Goal: Transaction & Acquisition: Purchase product/service

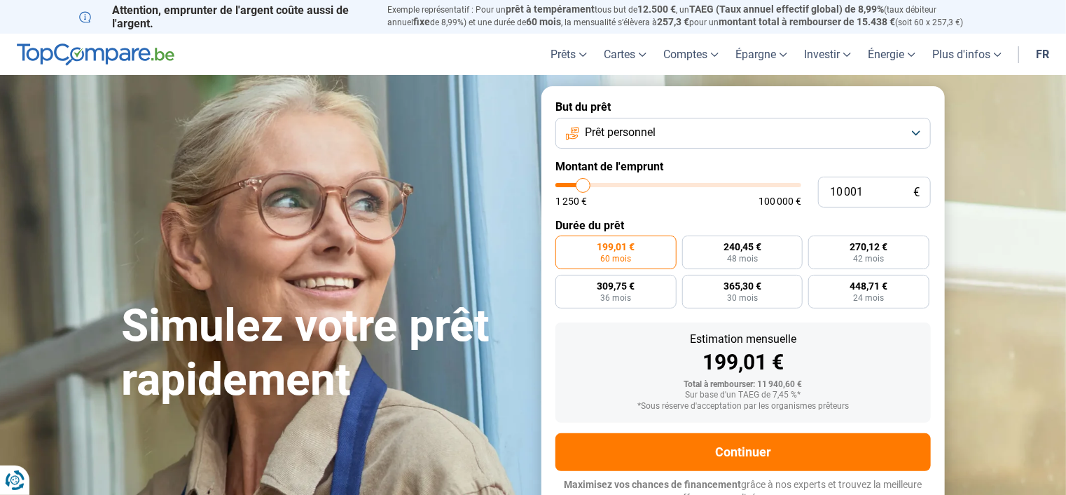
type input "30 750"
type input "30750"
click at [632, 185] on input "range" at bounding box center [679, 185] width 246 height 4
radio input "false"
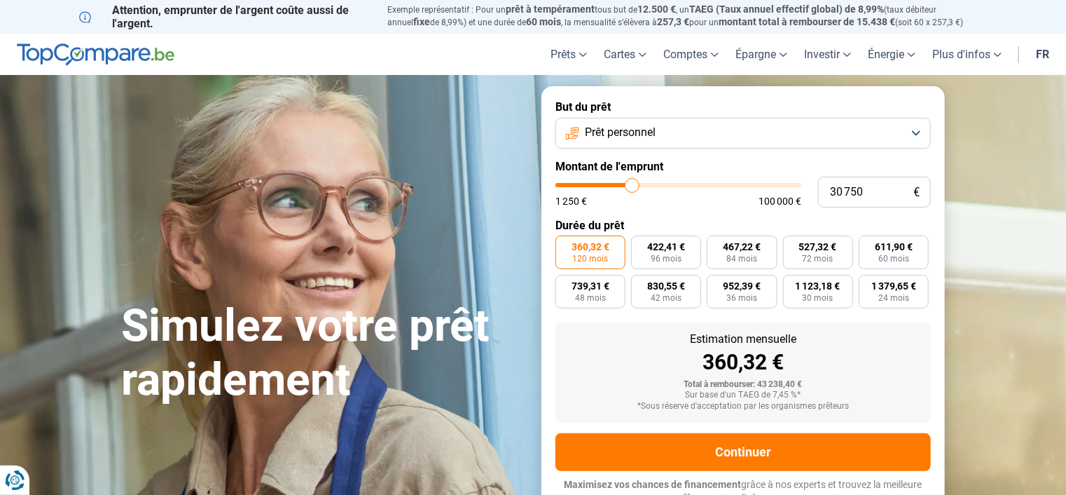
scroll to position [11, 0]
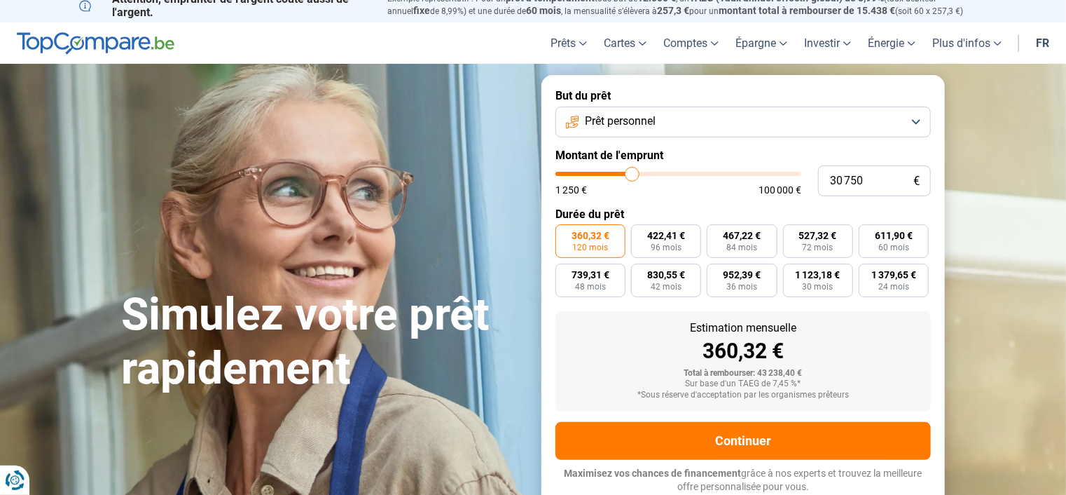
type input "46 000"
type input "46000"
click at [668, 173] on input "range" at bounding box center [679, 174] width 246 height 4
type input "50 750"
type input "50750"
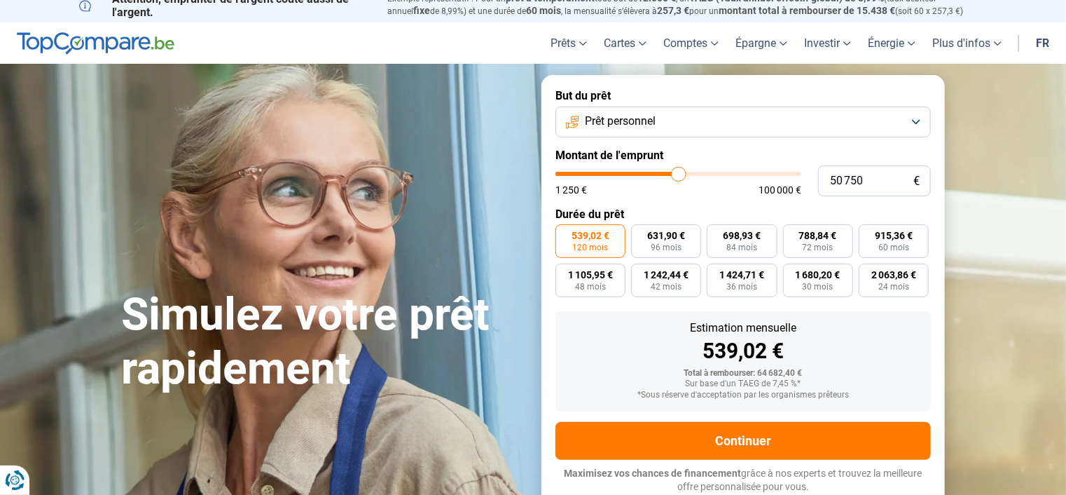
click at [678, 173] on input "range" at bounding box center [679, 174] width 246 height 4
click at [672, 175] on input "range" at bounding box center [679, 174] width 246 height 4
type input "51 750"
type input "51750"
type input "54 250"
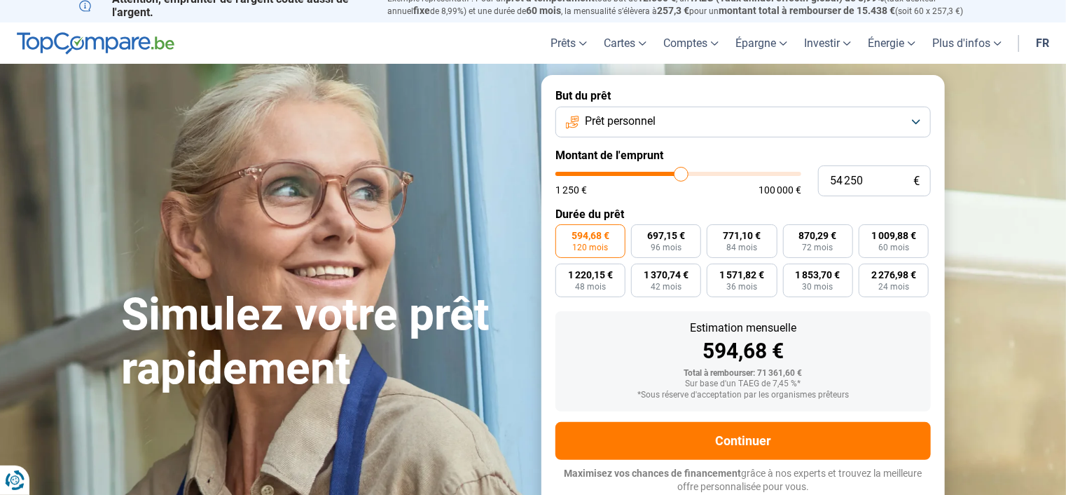
type input "54250"
type input "55 000"
type input "55000"
type input "55 250"
type input "55250"
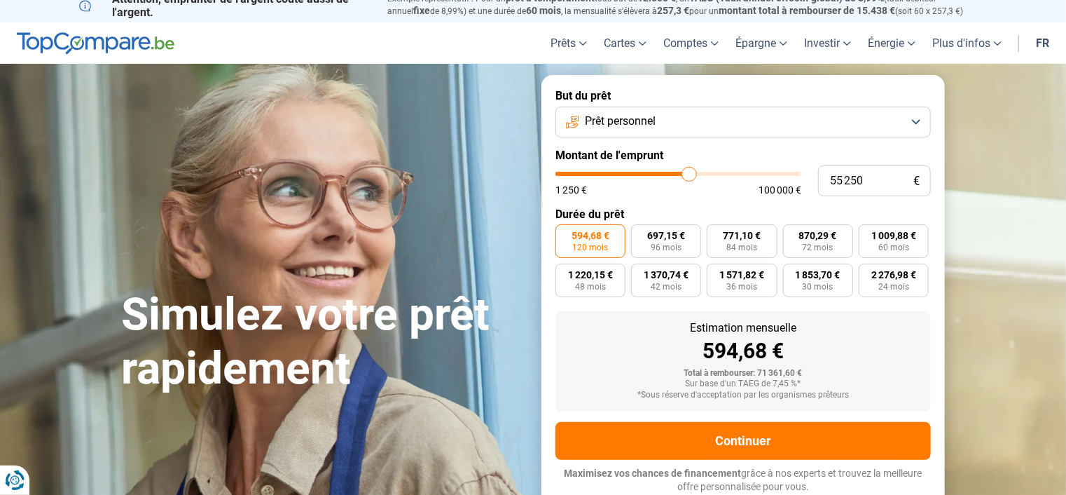
type input "55 500"
type input "55500"
type input "55 750"
type input "55750"
type input "55 500"
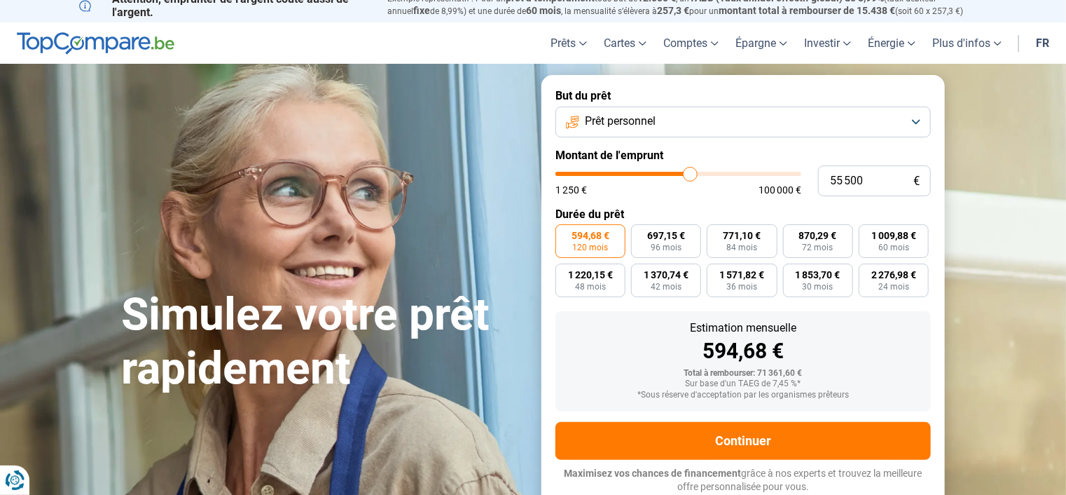
type input "55500"
type input "53 750"
type input "53750"
type input "51 500"
type input "51500"
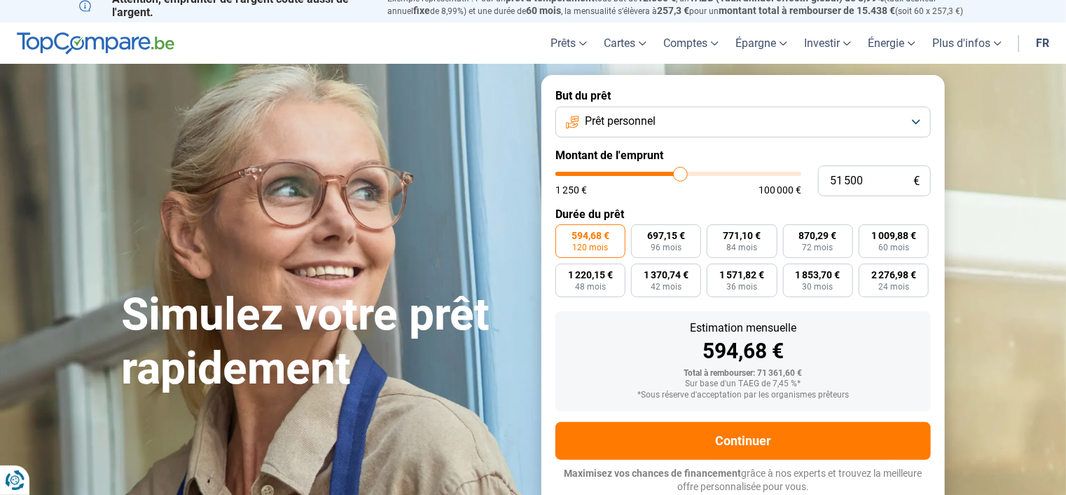
type input "52 250"
type input "52250"
type input "53 500"
type input "53500"
type input "53 750"
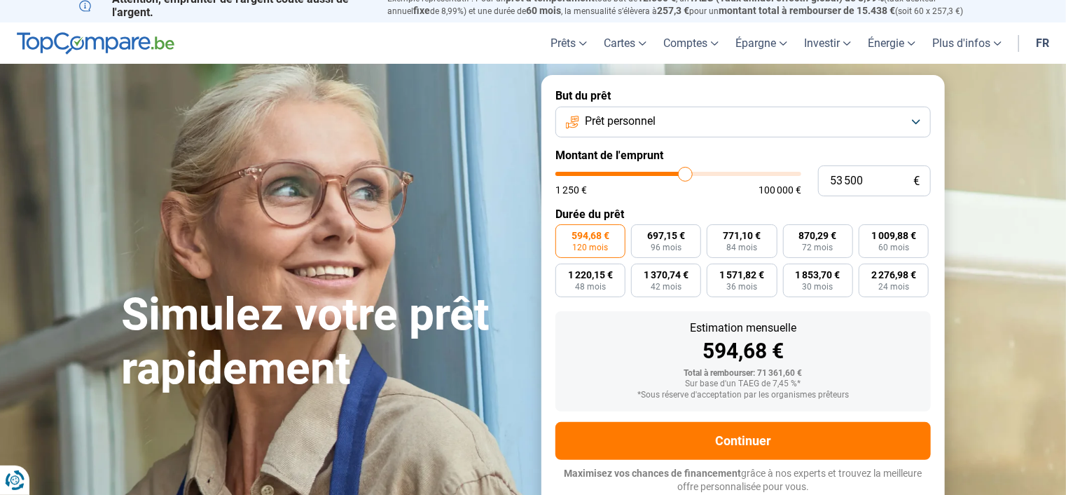
type input "53750"
type input "53 250"
type input "53250"
type input "53 000"
type input "53000"
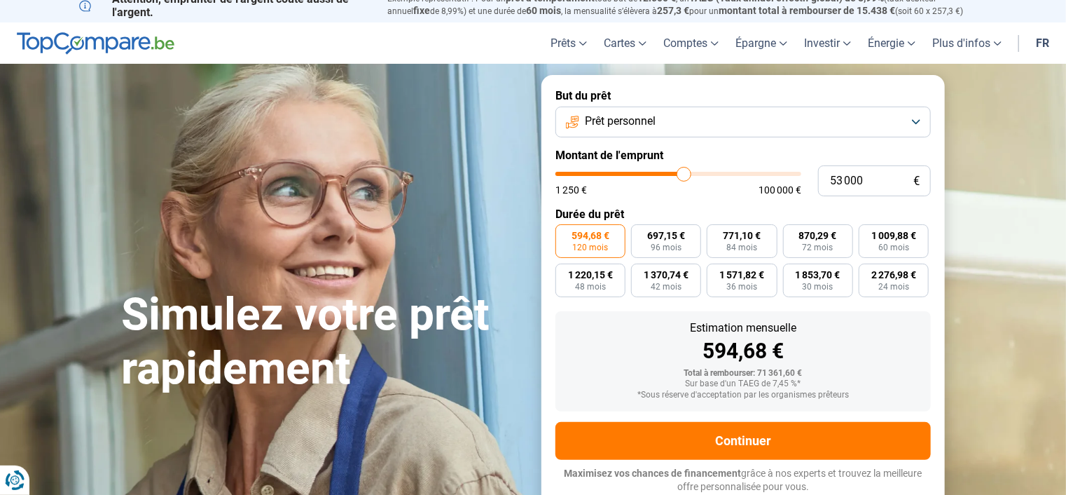
type input "52 750"
type input "52750"
type input "52 500"
type input "52500"
type input "52 250"
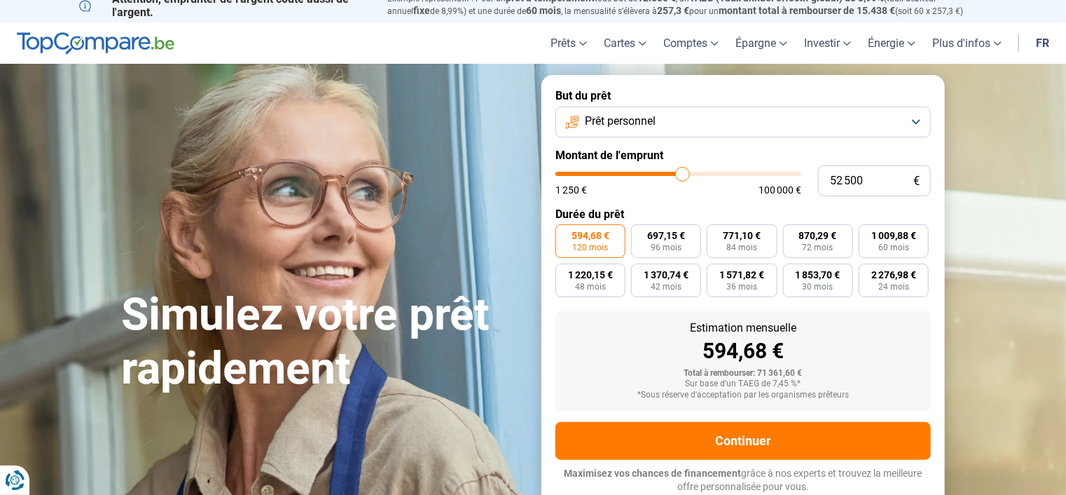
type input "52250"
type input "51 750"
type input "51750"
type input "51 500"
type input "51500"
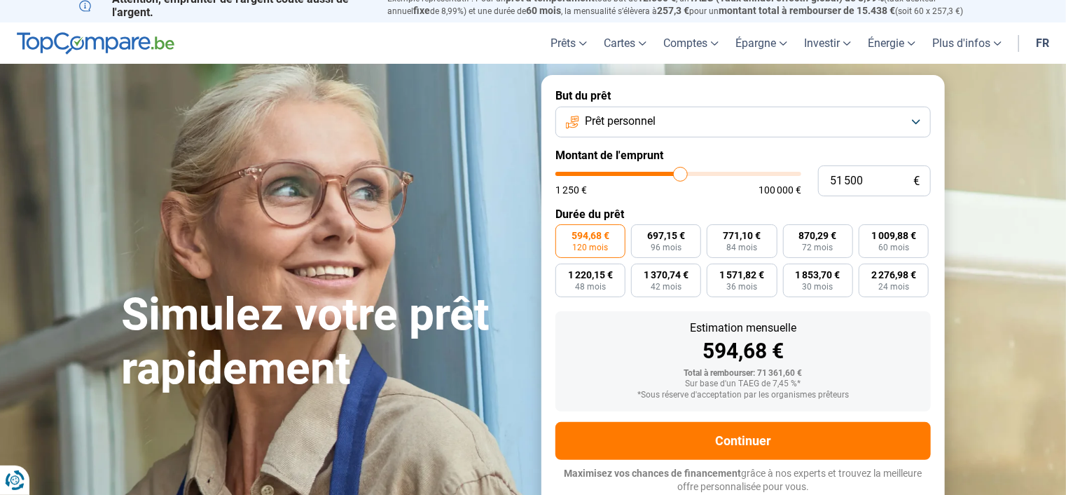
type input "51 250"
type input "51250"
type input "51 000"
type input "51000"
type input "50 750"
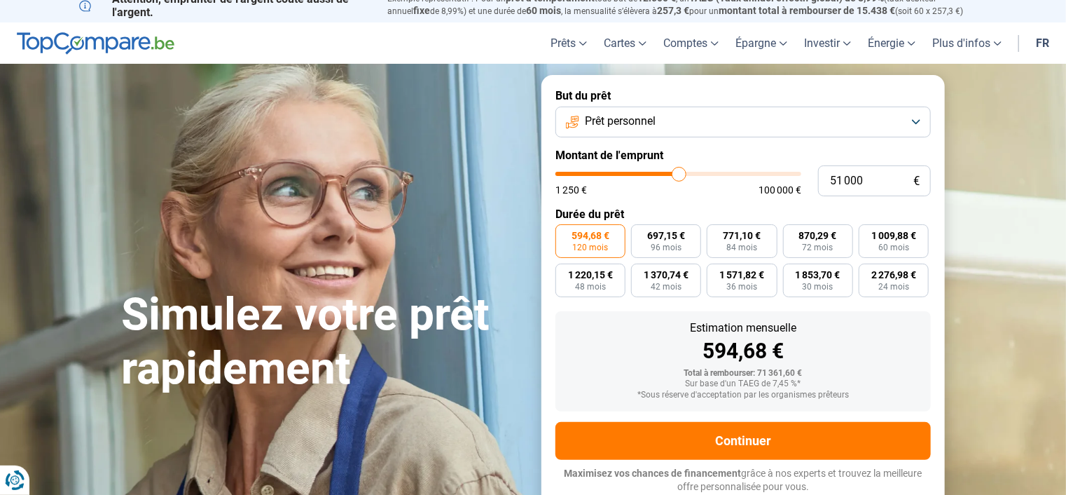
type input "50750"
type input "51 500"
type input "51500"
type input "51 250"
type input "51250"
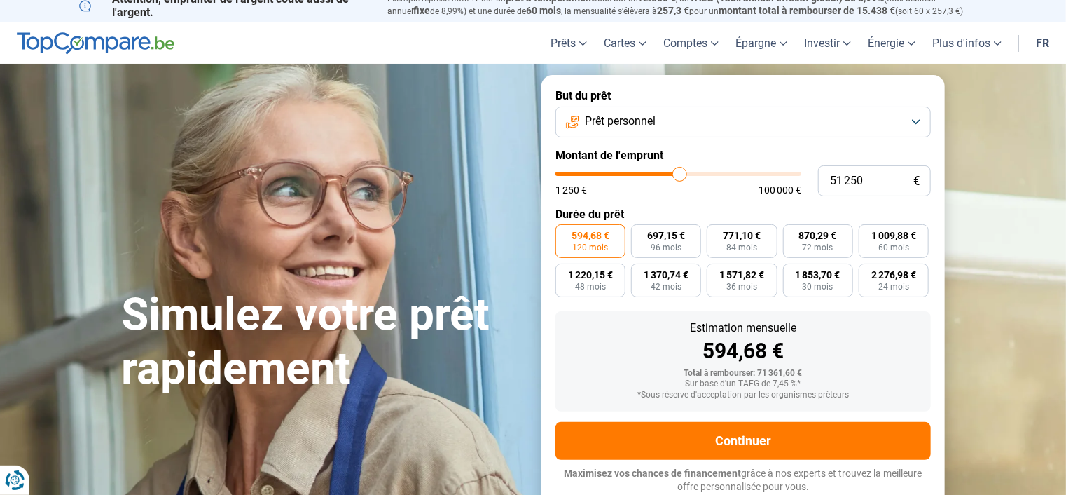
type input "45 750"
type input "45750"
type input "41 750"
type input "41750"
type input "39 250"
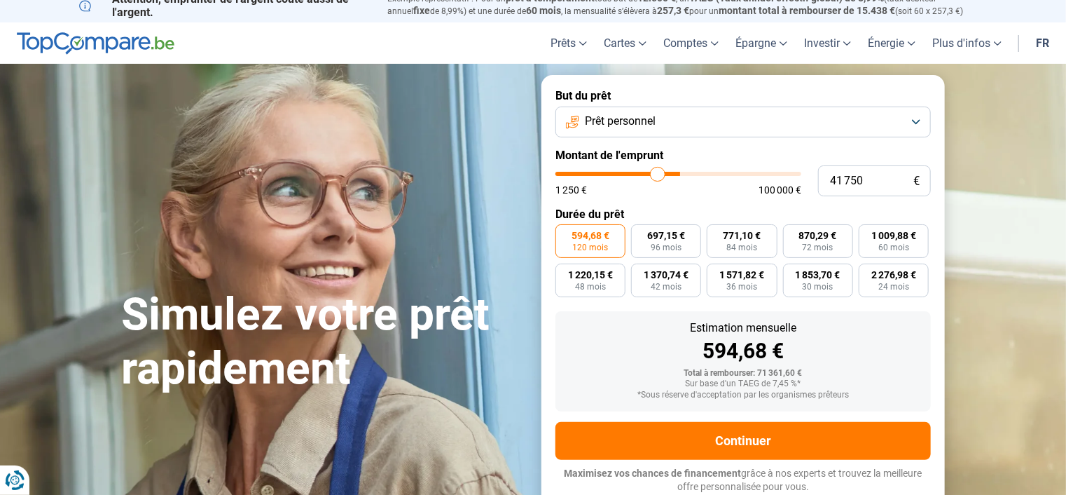
type input "39250"
type input "38 750"
type input "38750"
type input "25 750"
type input "25750"
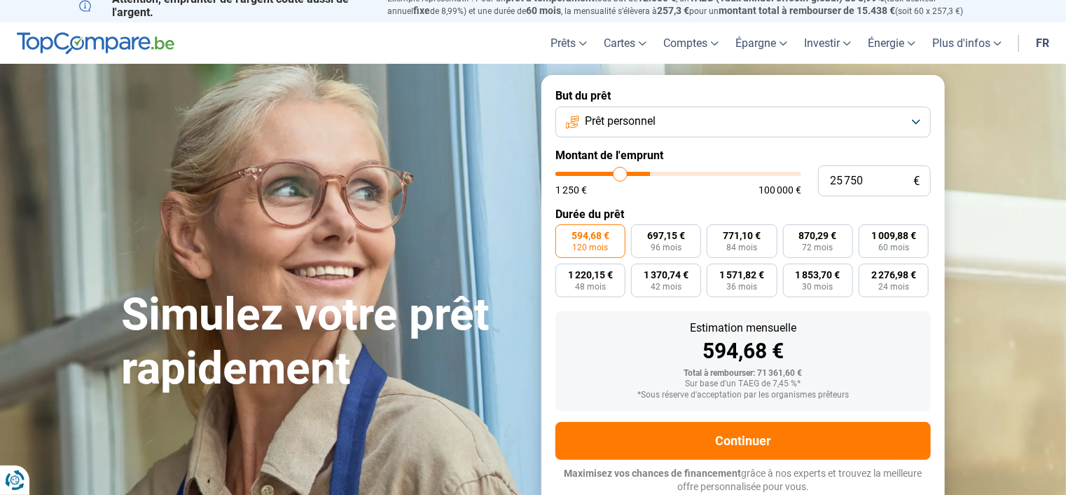
type input "21 500"
type input "21500"
type input "20 750"
type input "20750"
type input "20 500"
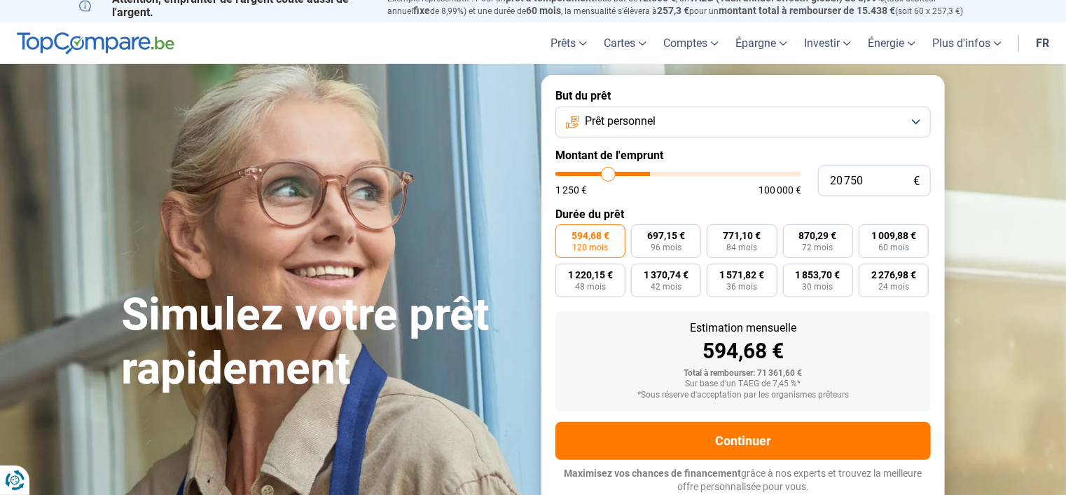
type input "20500"
type input "20 250"
type input "20250"
type input "20 000"
type input "20000"
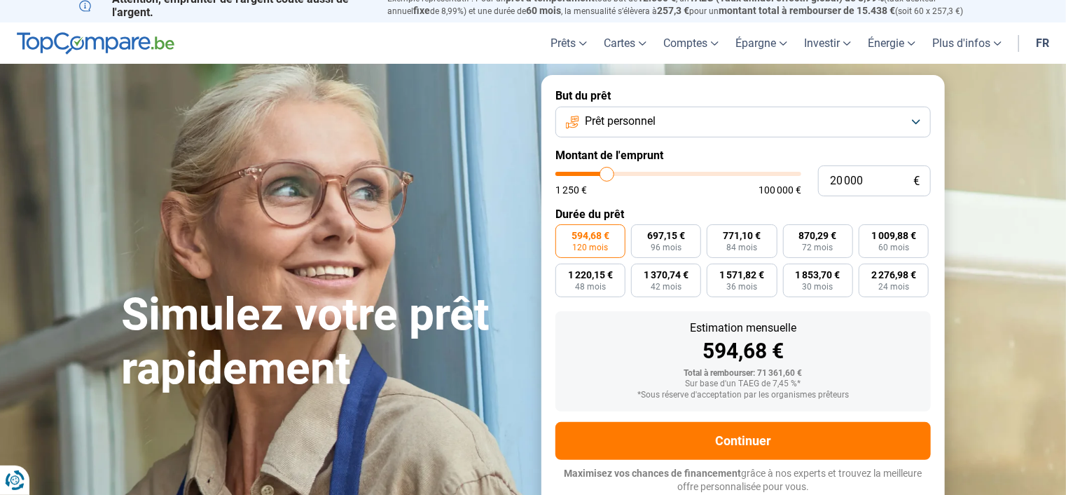
type input "19 500"
type input "19500"
type input "19 000"
type input "19000"
type input "12 500"
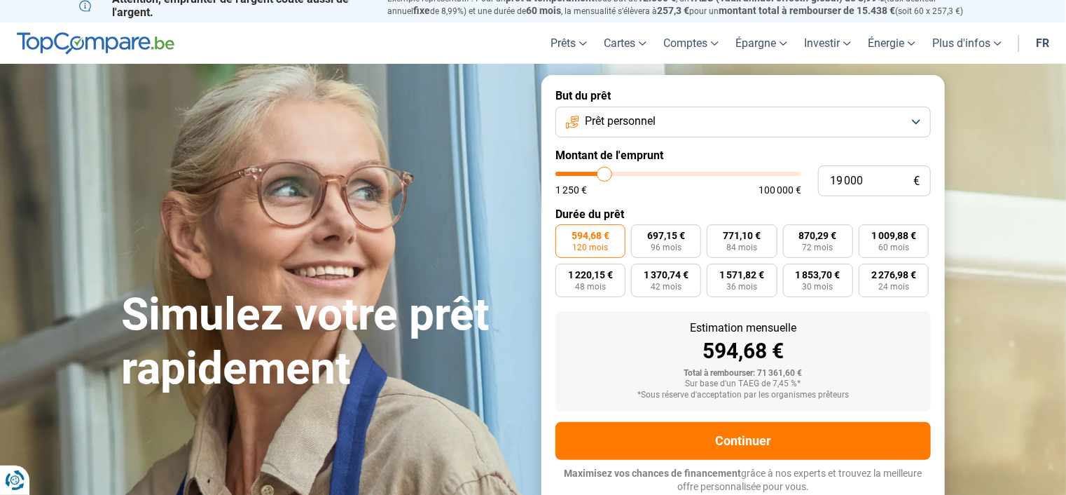
type input "12500"
type input "9 500"
type input "9500"
type input "9 250"
type input "9250"
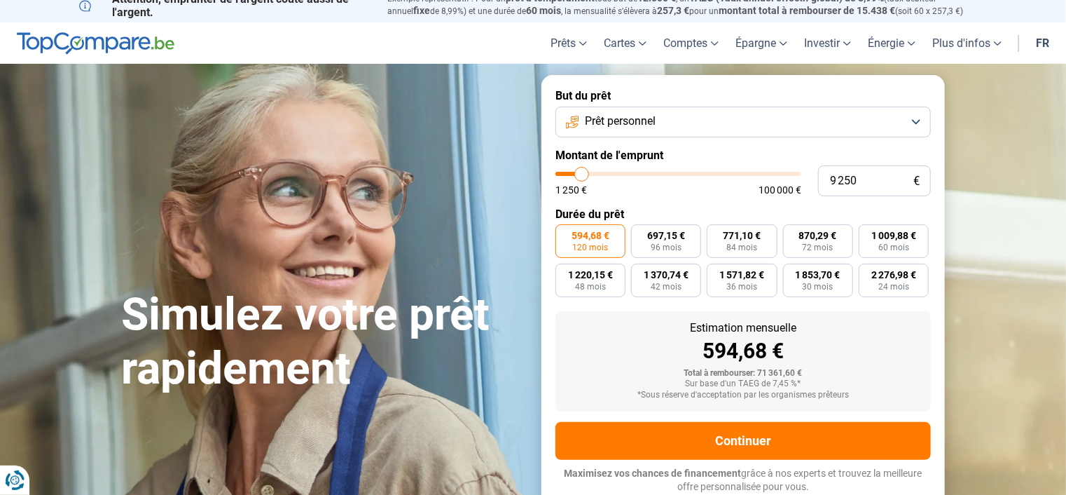
type input "9 750"
type input "9750"
type input "10 000"
type input "10000"
type input "10 250"
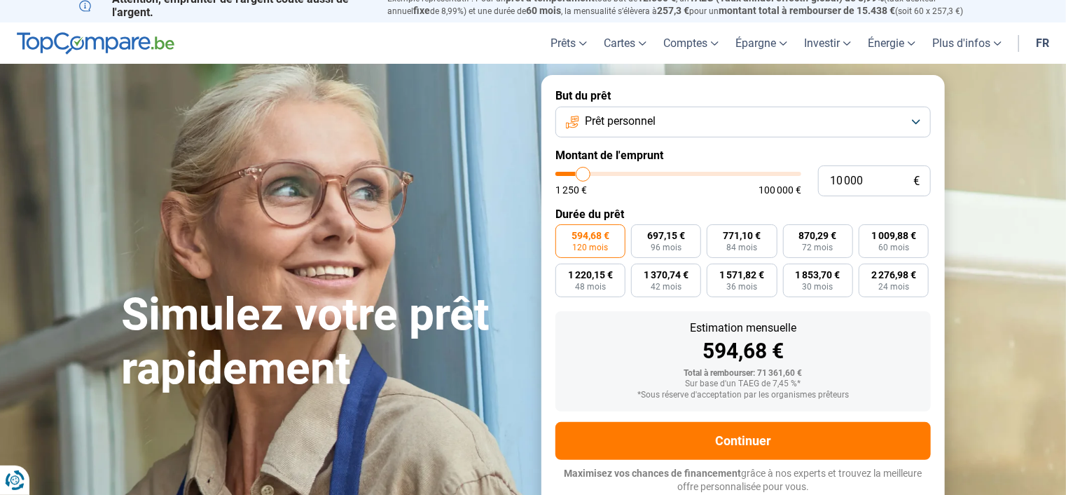
type input "10250"
type input "10 500"
type input "10500"
type input "10 750"
type input "10750"
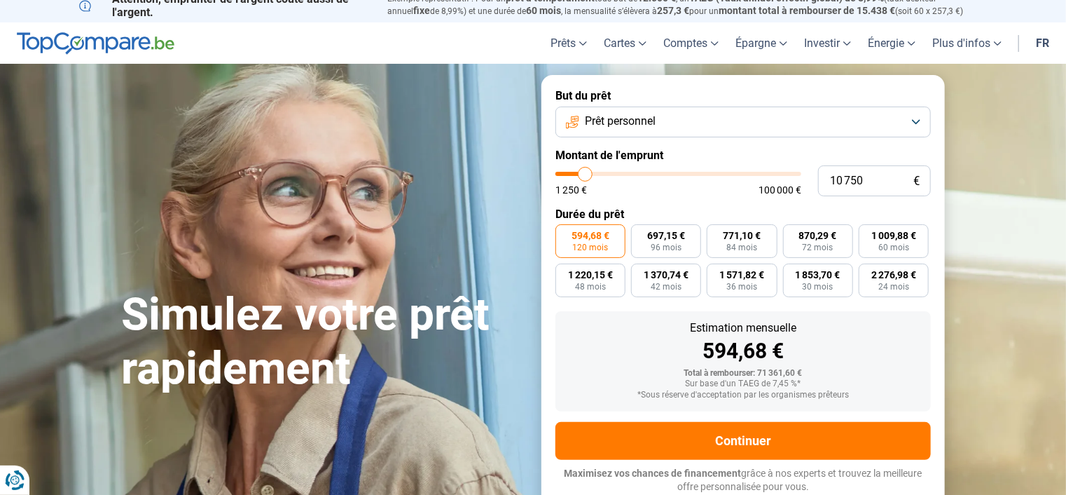
type input "11 000"
type input "11000"
type input "10 500"
type input "10500"
type input "10 250"
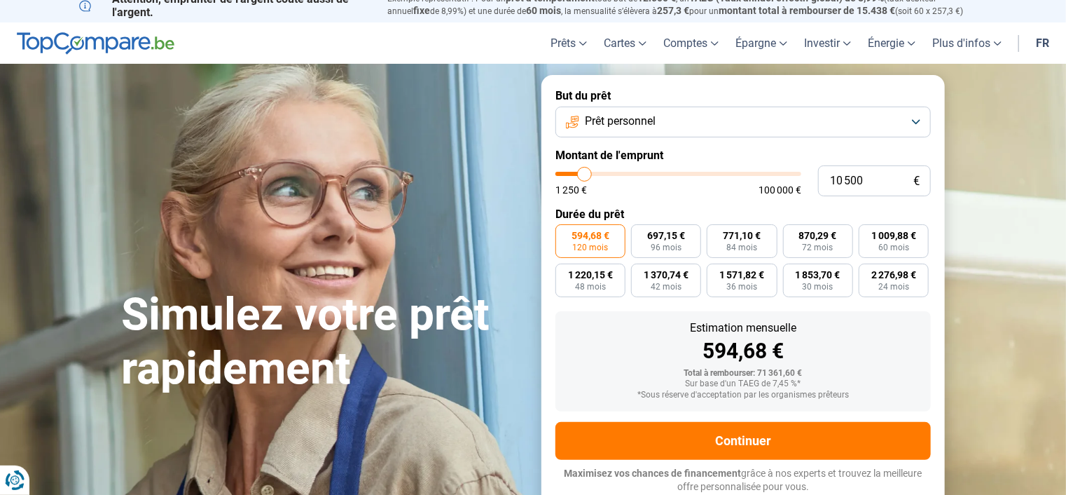
type input "10250"
type input "10 000"
type input "10000"
type input "9 750"
type input "9750"
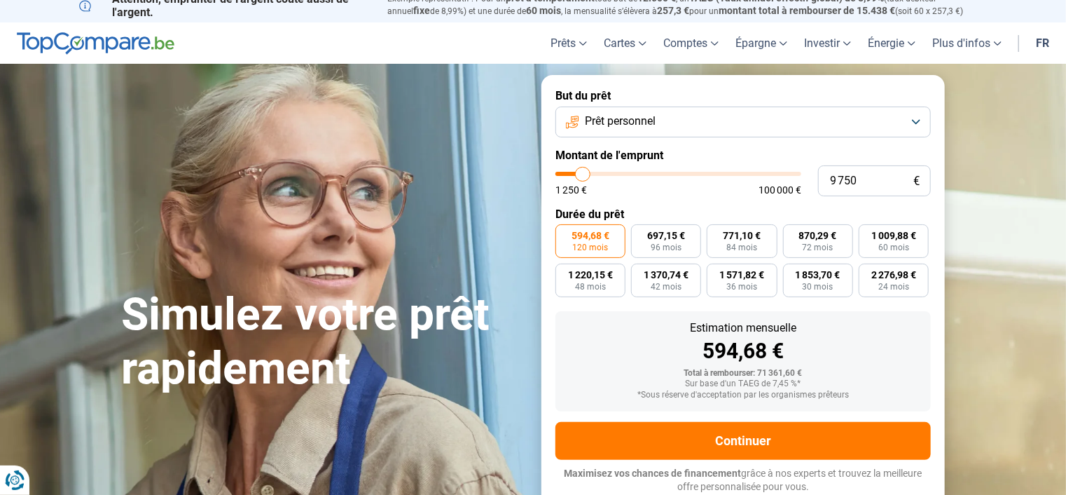
type input "9 500"
type input "9500"
type input "9 250"
type input "9250"
type input "9 000"
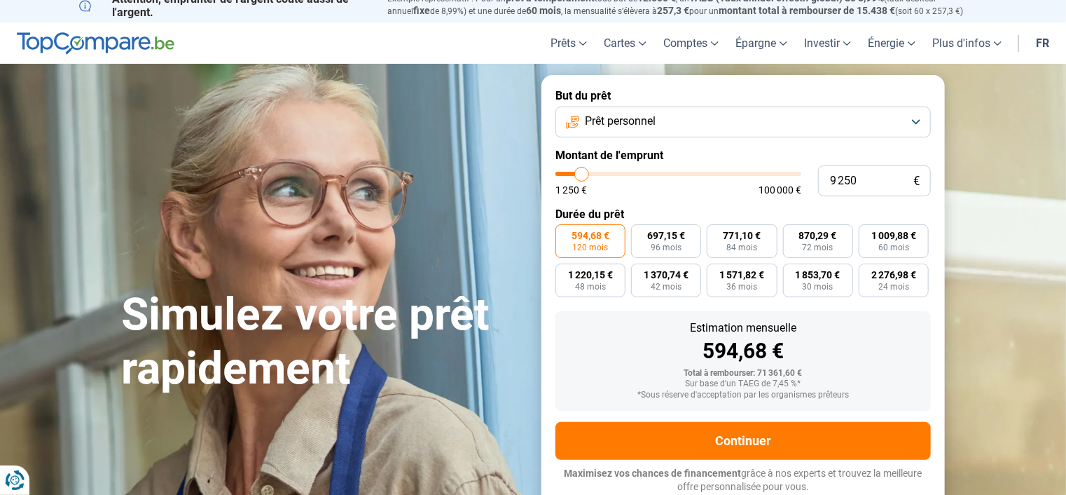
type input "9000"
type input "8 750"
type input "8750"
type input "9 000"
type input "9000"
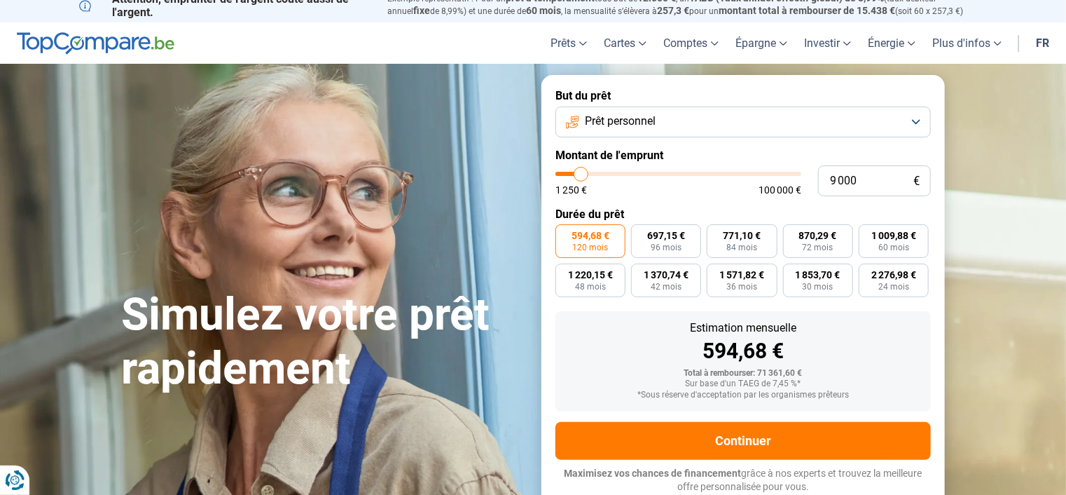
type input "9 250"
type input "9250"
type input "9 500"
type input "9500"
type input "9 750"
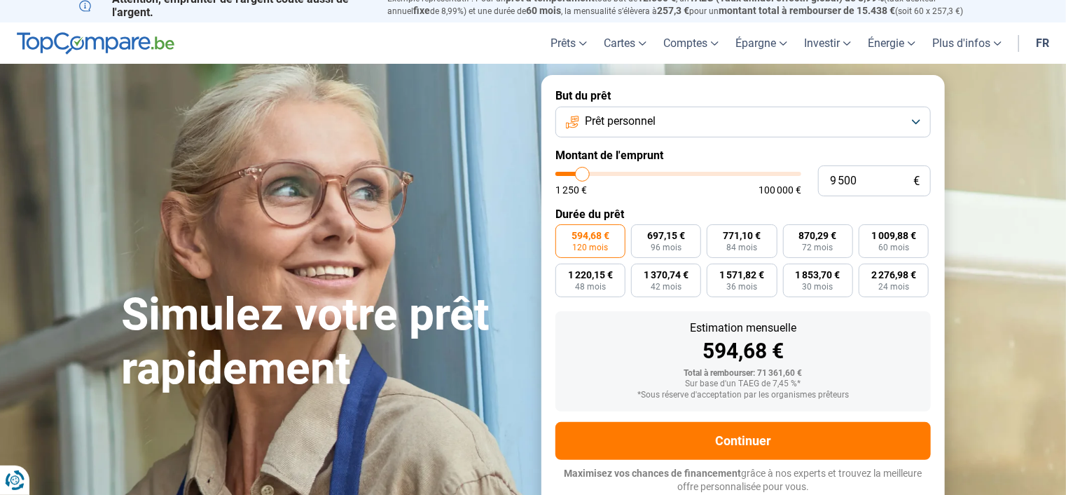
type input "9750"
type input "10 000"
type input "10000"
type input "10 250"
type input "10250"
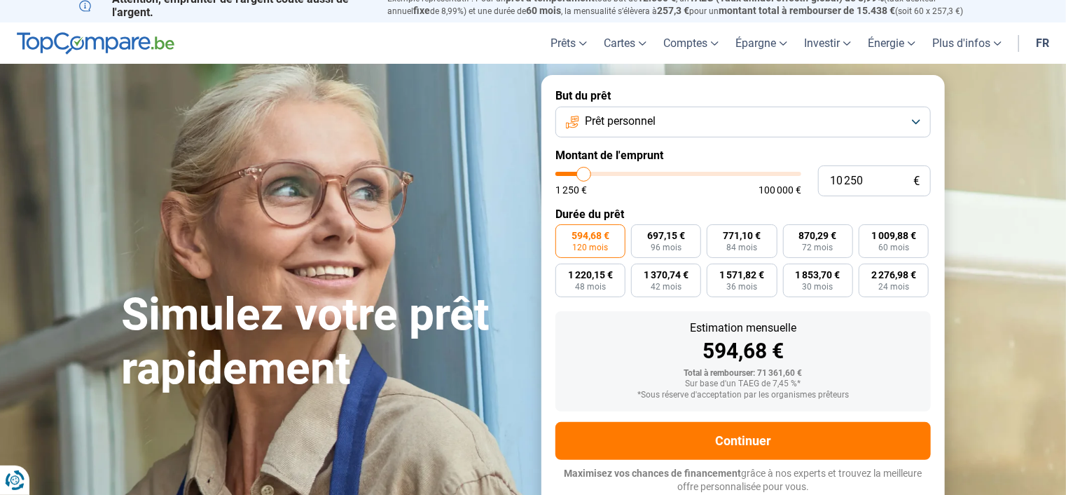
type input "11 000"
type input "11000"
type input "11 250"
type input "11250"
type input "9 500"
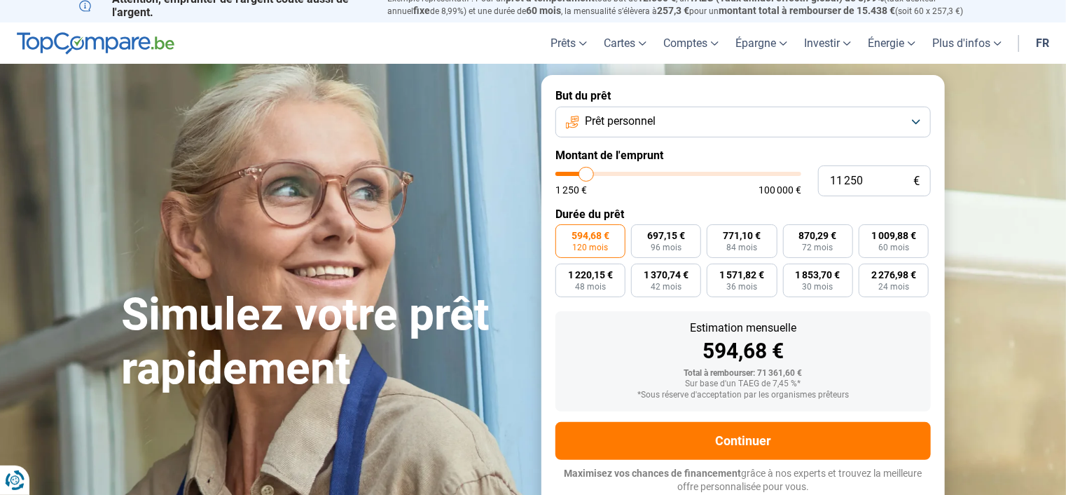
type input "9500"
type input "7 500"
type input "7500"
type input "8 000"
type input "8000"
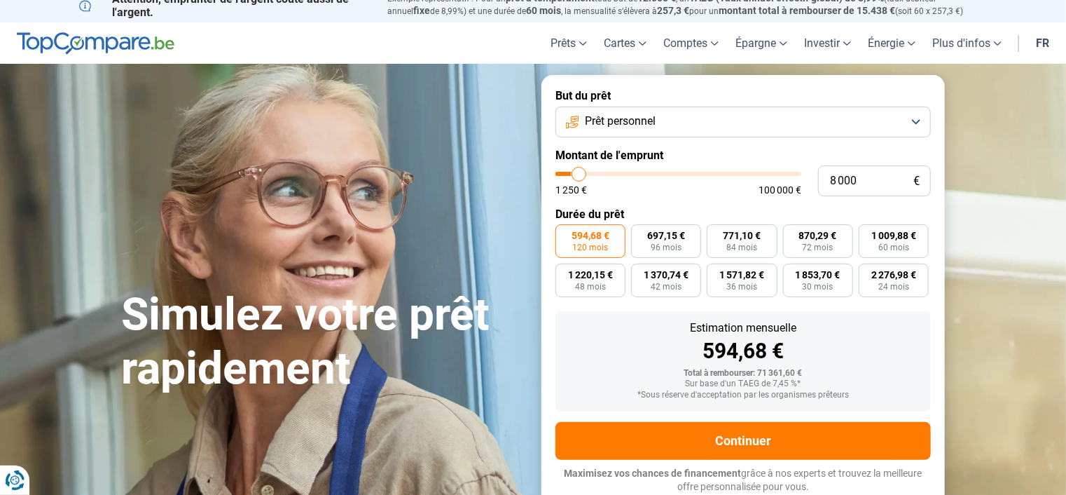
type input "8 500"
type input "8500"
type input "8 750"
type input "8750"
type input "9 000"
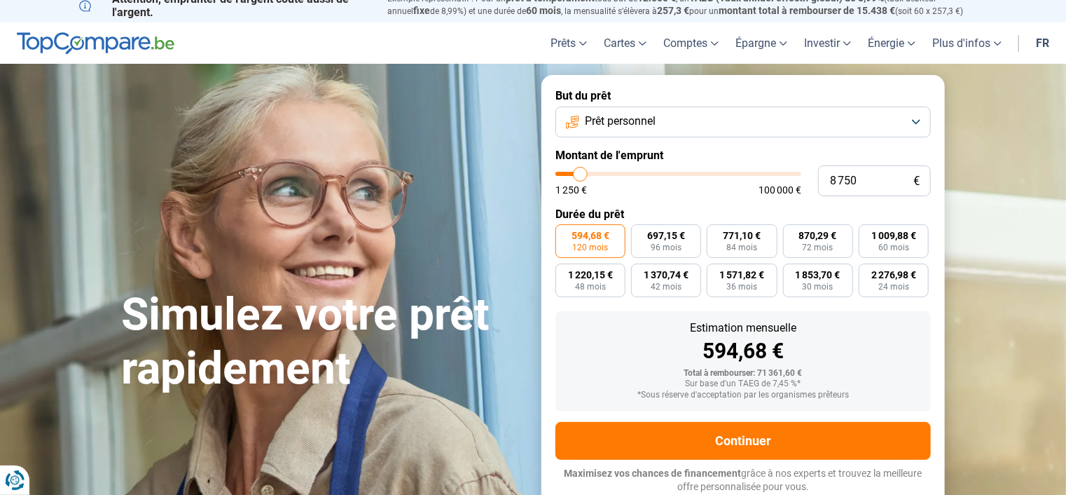
type input "9000"
type input "9 250"
type input "9250"
type input "9 500"
type input "9500"
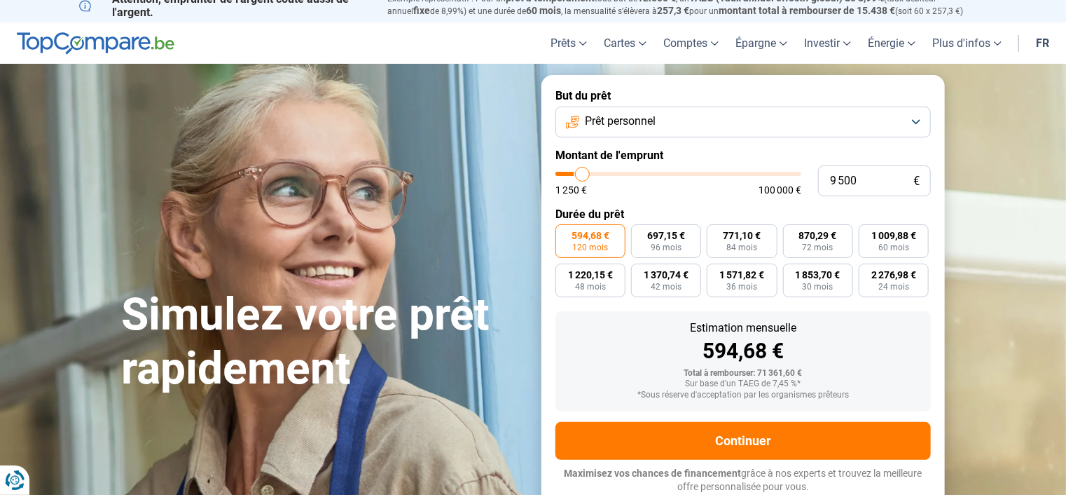
type input "9 000"
type input "9000"
type input "8 750"
type input "8750"
type input "8 500"
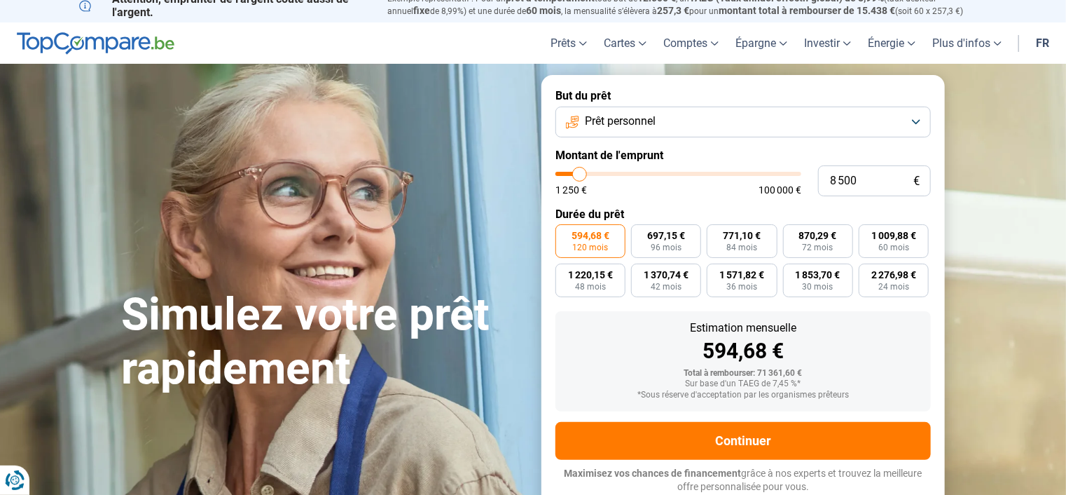
drag, startPoint x: 672, startPoint y: 175, endPoint x: 580, endPoint y: 179, distance: 91.8
type input "8500"
click at [580, 176] on input "range" at bounding box center [679, 174] width 246 height 4
radio input "true"
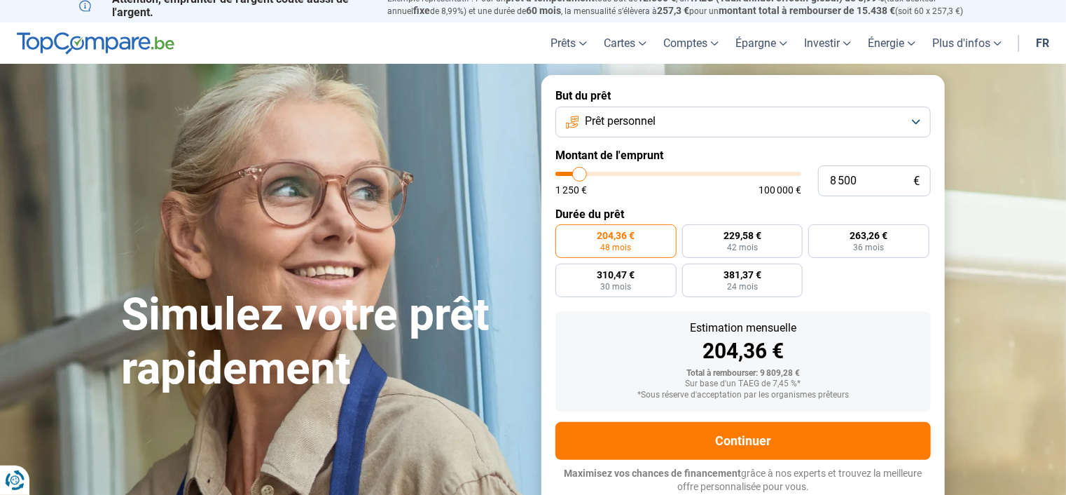
type input "11 750"
type input "11750"
click at [588, 175] on input "range" at bounding box center [679, 174] width 246 height 4
radio input "false"
click at [874, 186] on input "11 750" at bounding box center [874, 180] width 113 height 31
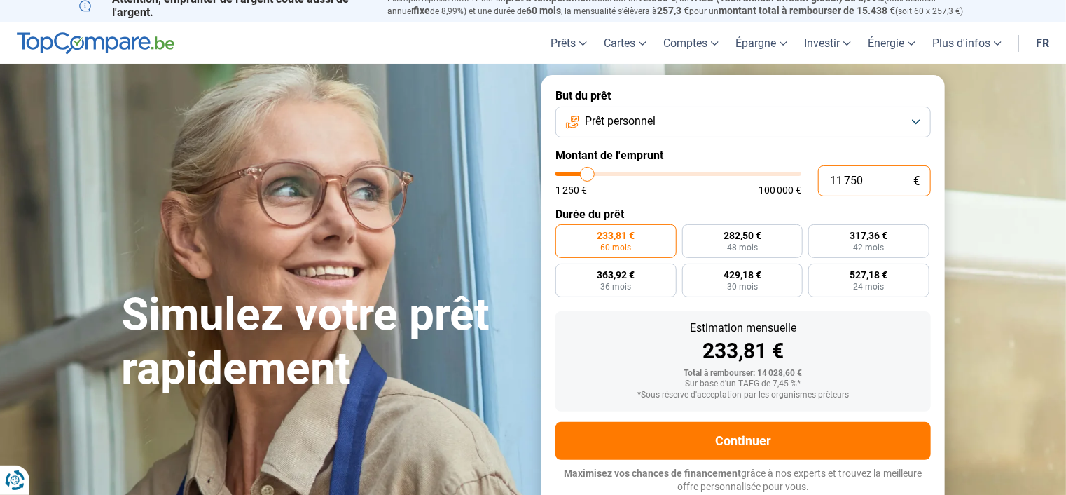
type input "1 175"
type input "1250"
type input "117"
type input "1250"
type input "11"
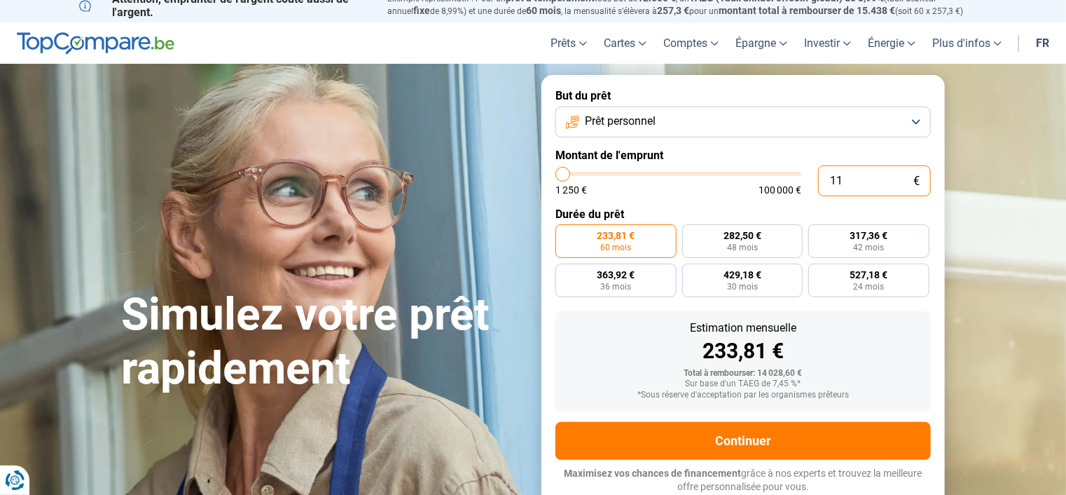
type input "1250"
type input "1"
type input "1250"
type input "0"
type input "1250"
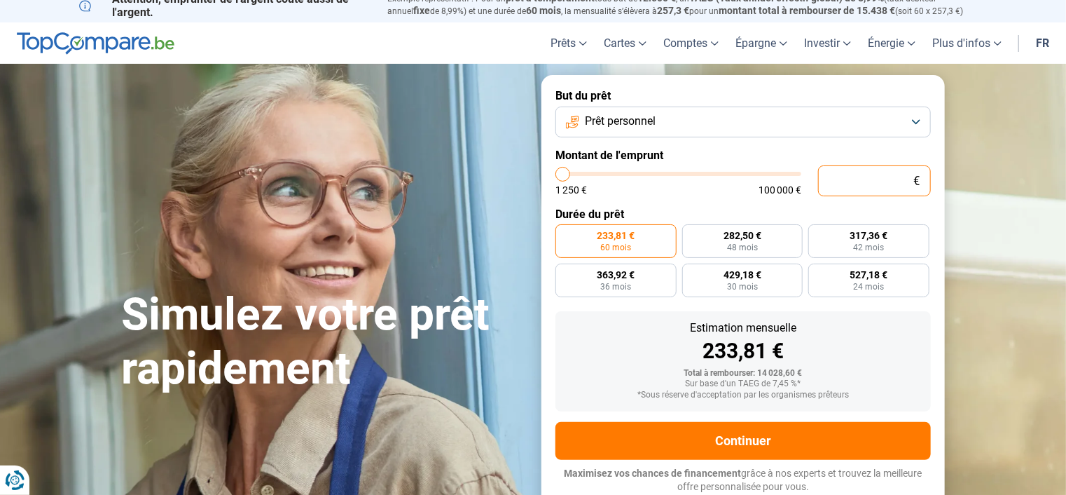
type input "1"
type input "1250"
type input "10"
type input "1250"
type input "100"
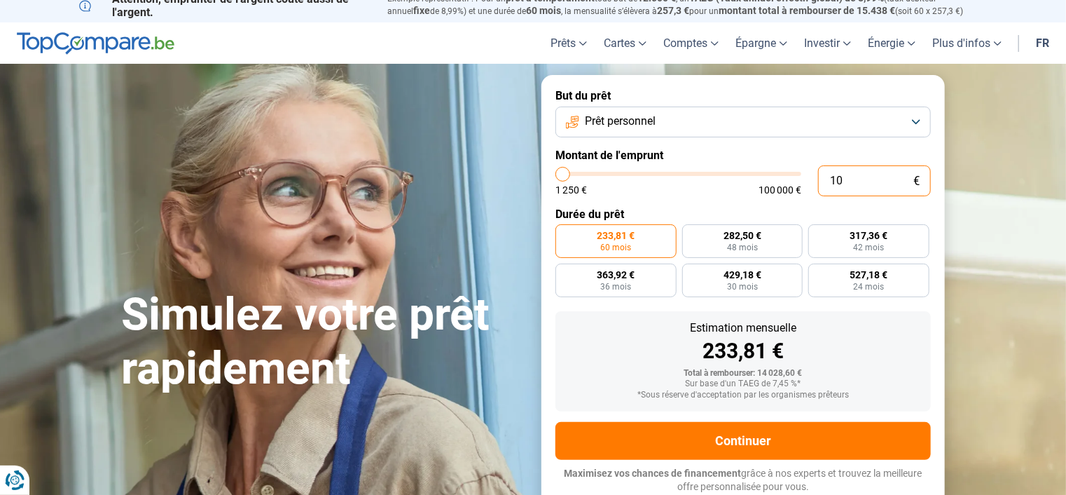
type input "1250"
type input "1 000"
type input "1250"
type input "10 000"
type input "10000"
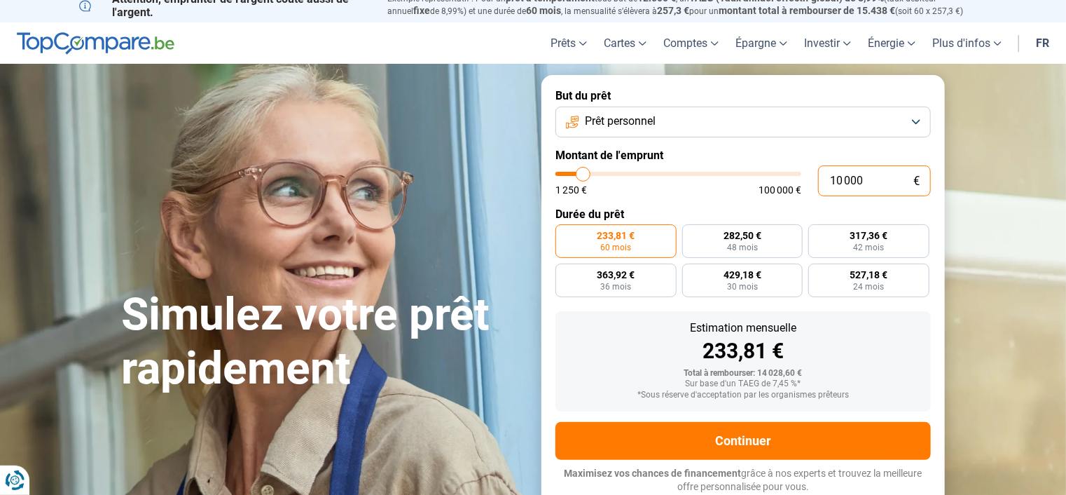
radio input "true"
click at [861, 207] on label "Durée du prêt" at bounding box center [743, 213] width 375 height 13
click at [862, 178] on input "10 000" at bounding box center [874, 180] width 113 height 31
type input "1 000"
type input "1250"
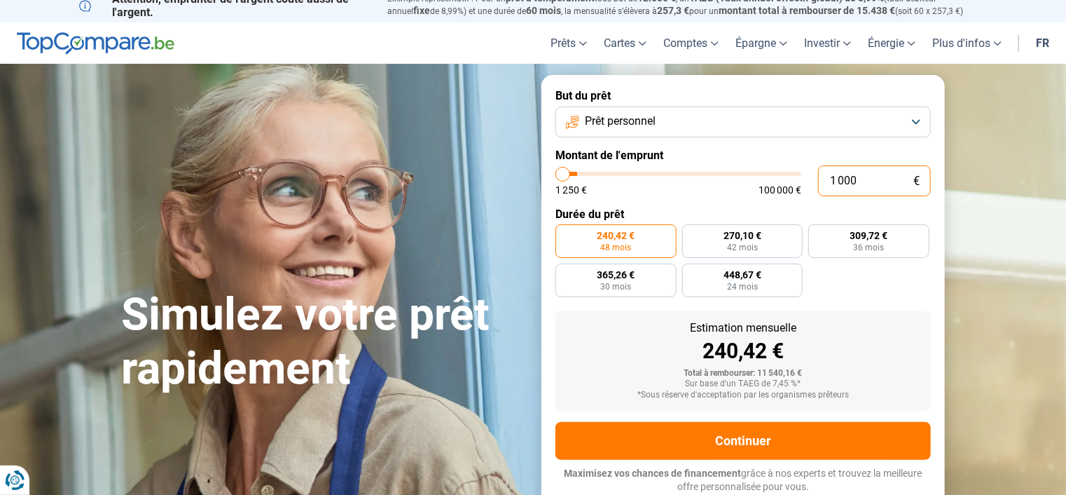
type input "100"
type input "1250"
type input "10"
type input "1250"
type input "1"
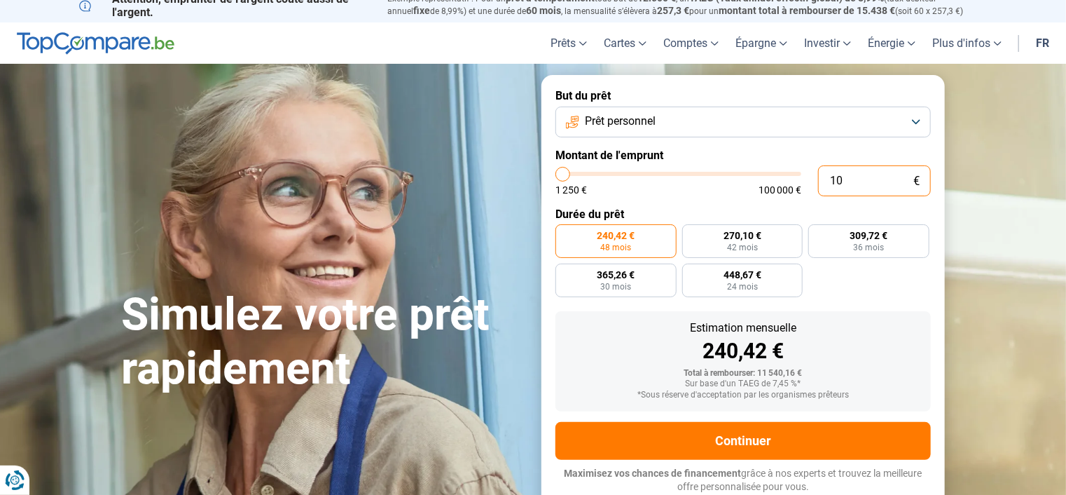
type input "1250"
type input "15"
type input "1250"
type input "150"
type input "1250"
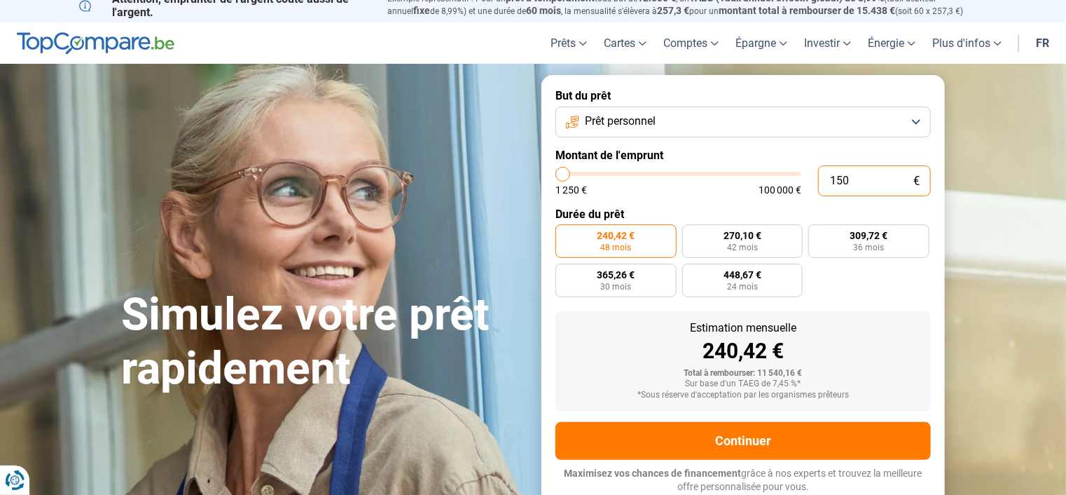
type input "1 500"
type input "1500"
type input "15 000"
type input "15000"
radio input "false"
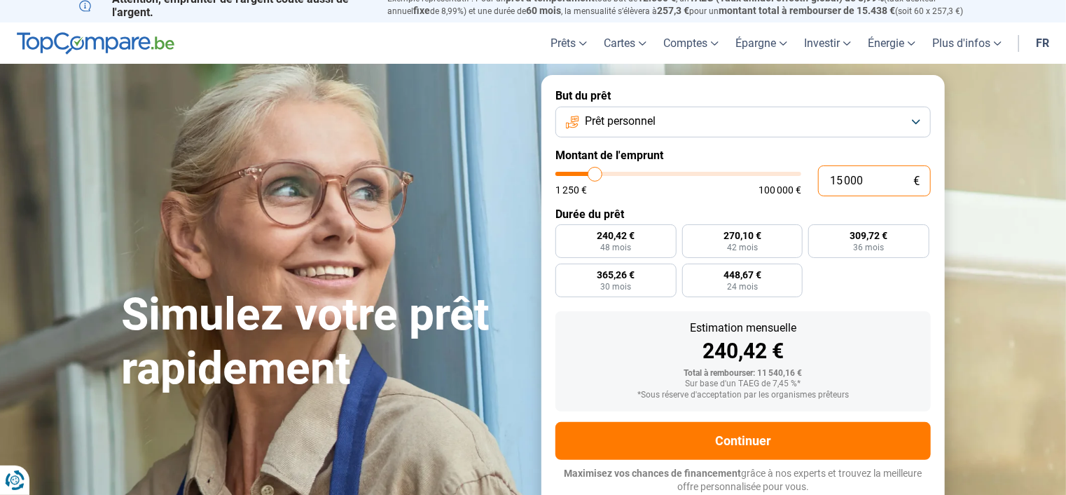
type input "15 000"
click at [754, 209] on label "Durée du prêt" at bounding box center [743, 213] width 375 height 13
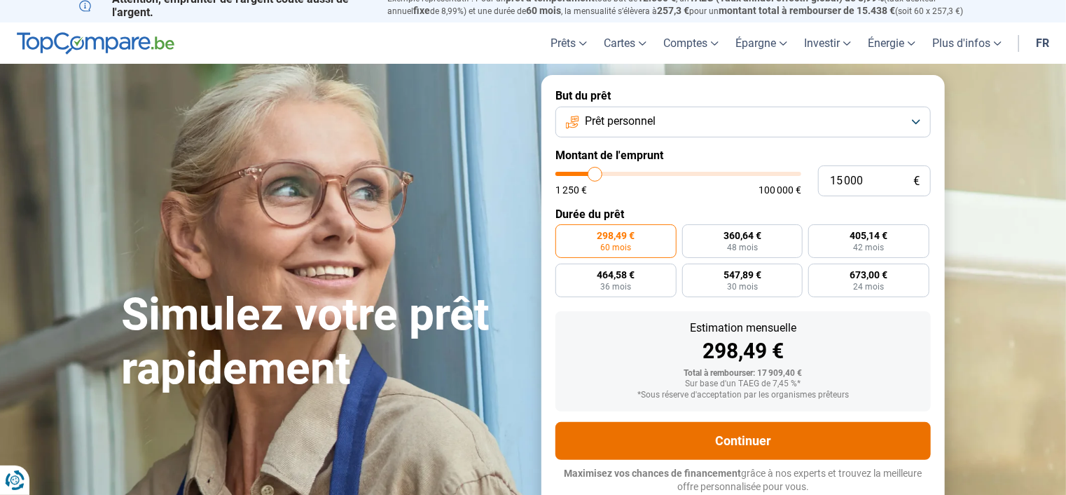
click at [754, 429] on button "Continuer" at bounding box center [743, 441] width 375 height 38
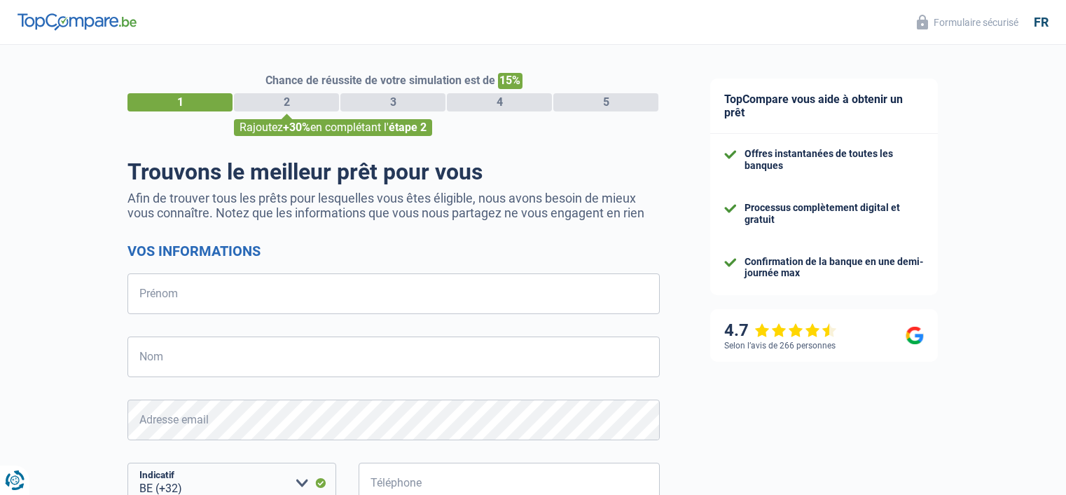
select select "32"
click at [504, 289] on input "Prénom" at bounding box center [393, 293] width 532 height 41
type input "oktay"
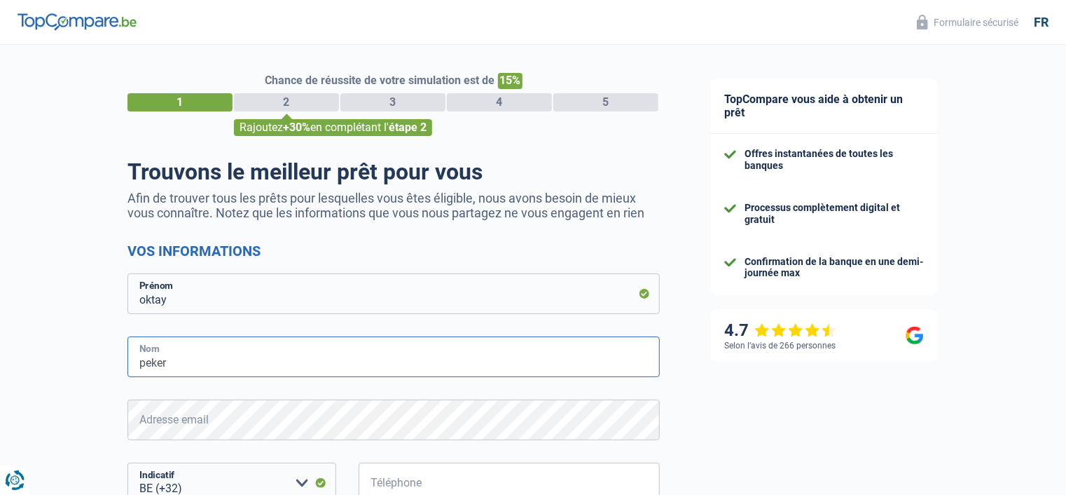
type input "peker"
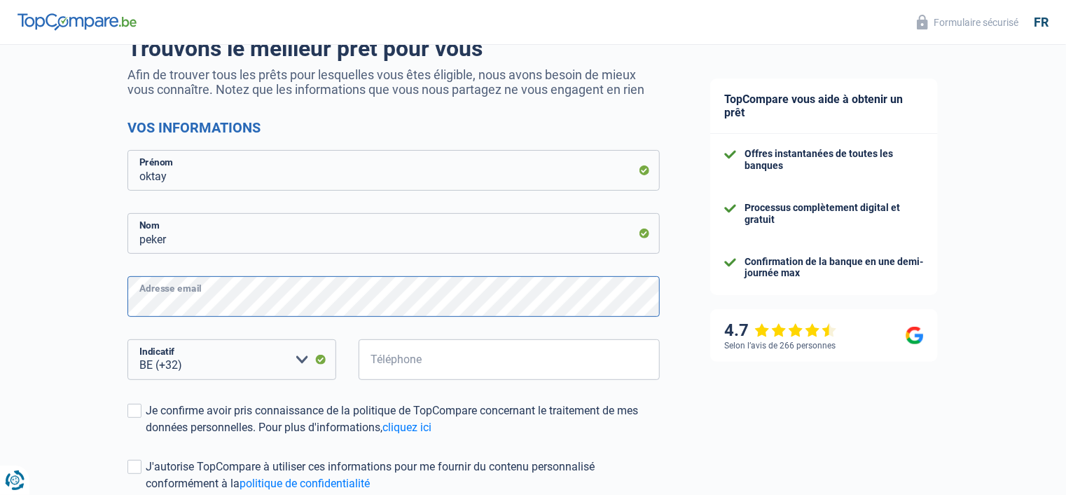
scroll to position [123, 0]
click at [238, 359] on select "BE (+32) LU (+352) Veuillez sélectionner une option" at bounding box center [231, 360] width 209 height 41
click at [524, 371] on input "Téléphone" at bounding box center [509, 360] width 301 height 41
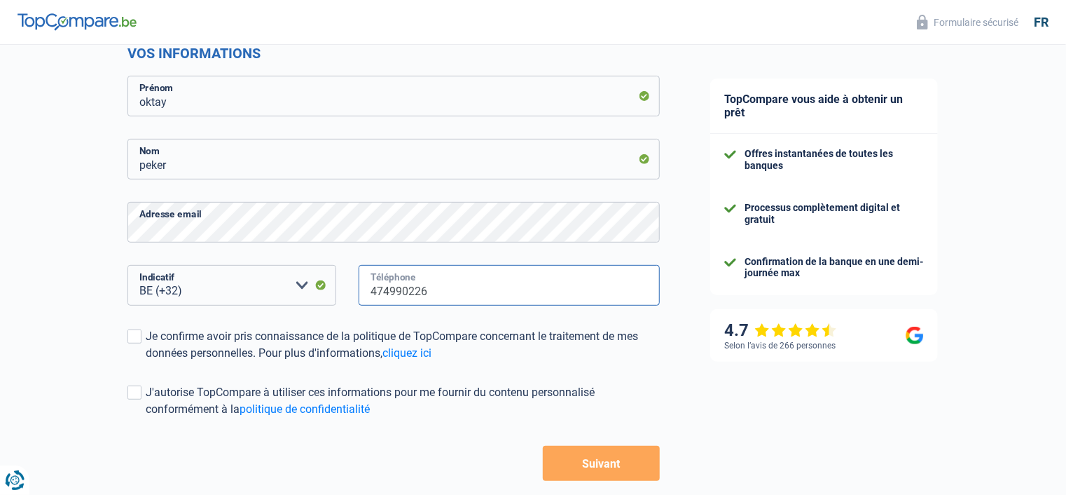
scroll to position [198, 0]
type input "474990226"
click at [132, 338] on span at bounding box center [134, 336] width 14 height 14
click at [146, 361] on input "Je confirme avoir pris connaissance de la politique de TopCompare concernant le…" at bounding box center [146, 361] width 0 height 0
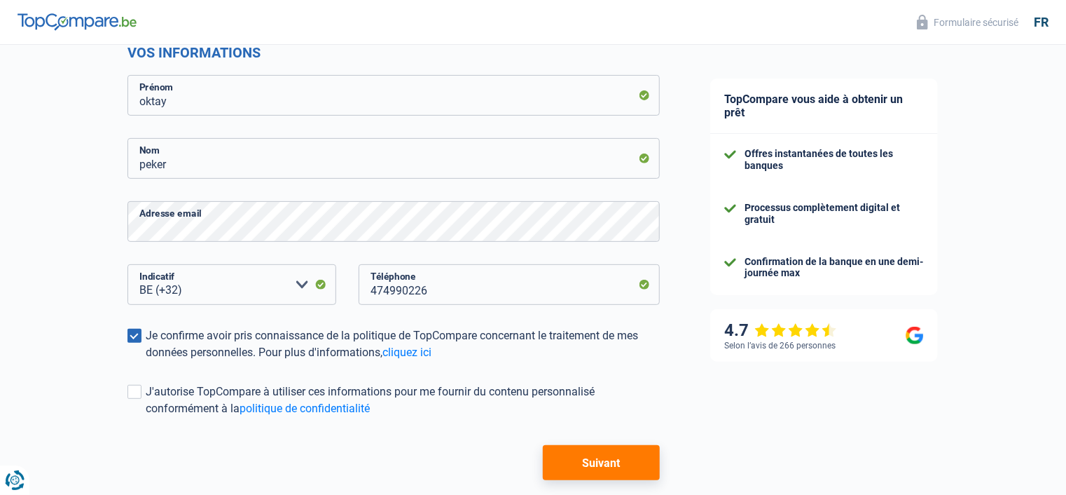
click at [140, 395] on span at bounding box center [134, 392] width 14 height 14
click at [146, 417] on input "J'autorise TopCompare à utiliser ces informations pour me fournir du contenu pe…" at bounding box center [146, 417] width 0 height 0
click at [603, 464] on button "Suivant" at bounding box center [601, 462] width 117 height 35
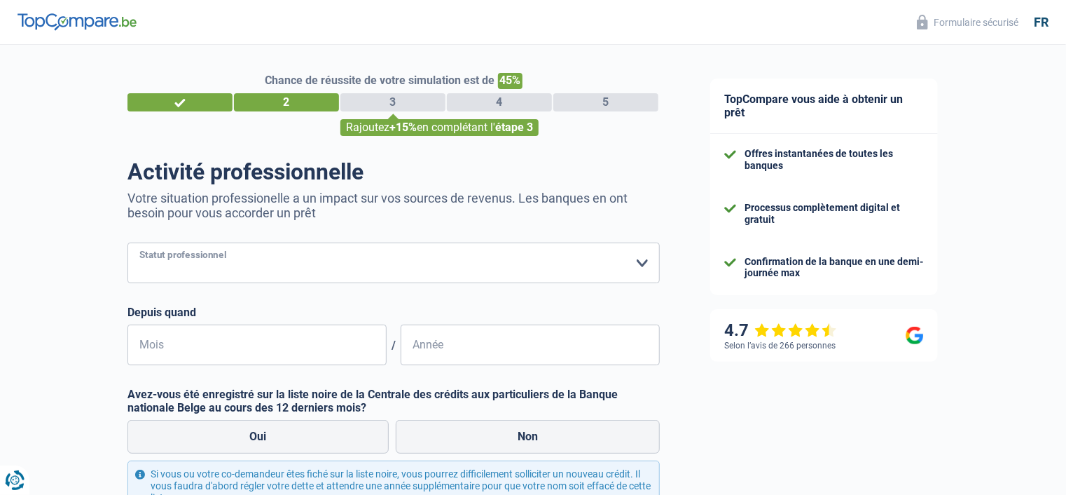
click at [312, 274] on select "Ouvrier Employé privé Employé public Invalide Indépendant Pensionné Chômeur Mut…" at bounding box center [393, 262] width 532 height 41
select select "independent"
click at [127, 243] on select "Ouvrier Employé privé Employé public Invalide Indépendant Pensionné Chômeur Mut…" at bounding box center [393, 262] width 532 height 41
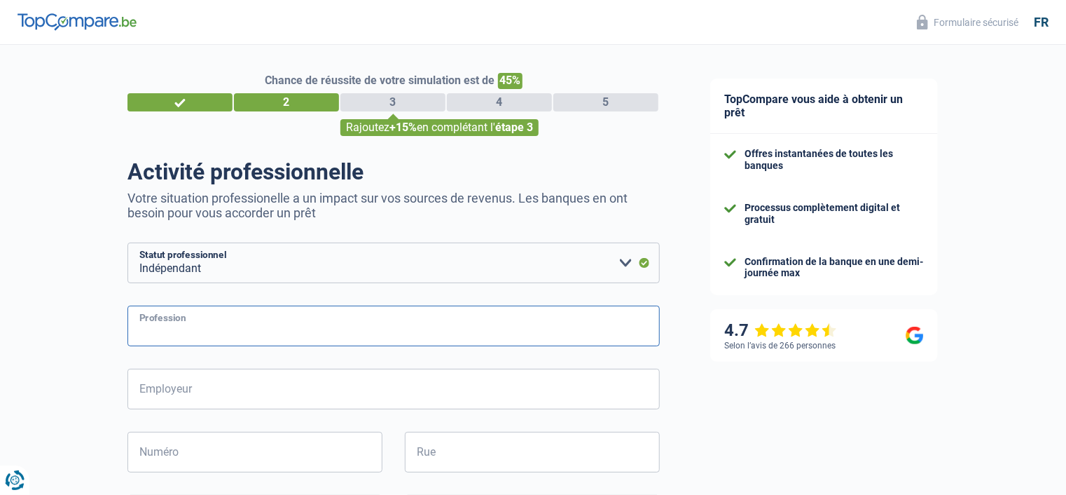
click at [233, 336] on input "Profession" at bounding box center [393, 325] width 532 height 41
type input "r"
type input "placeur de jeux"
click at [166, 395] on input "Employeur" at bounding box center [393, 388] width 532 height 41
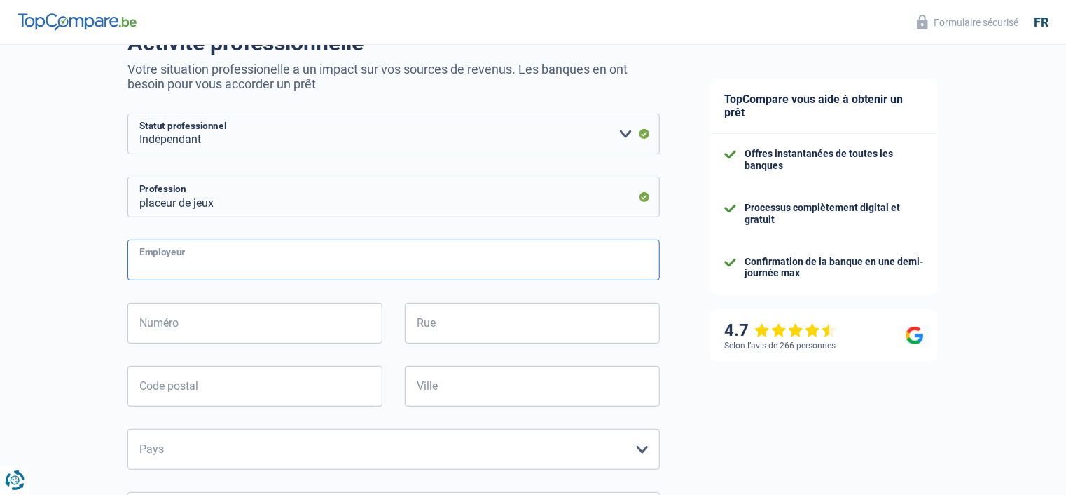
scroll to position [127, 0]
type input "v"
type input "belplay games srl"
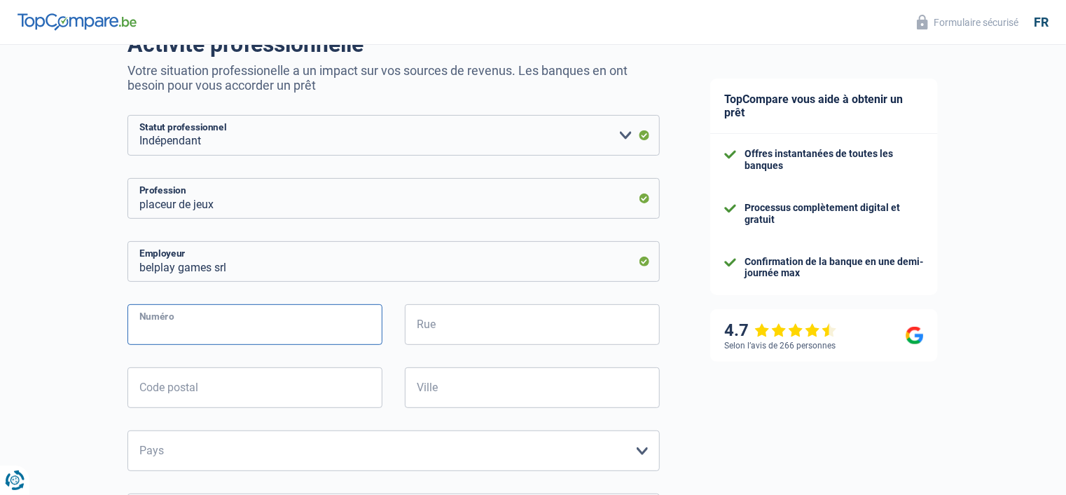
click at [270, 322] on input "Numéro" at bounding box center [254, 324] width 255 height 41
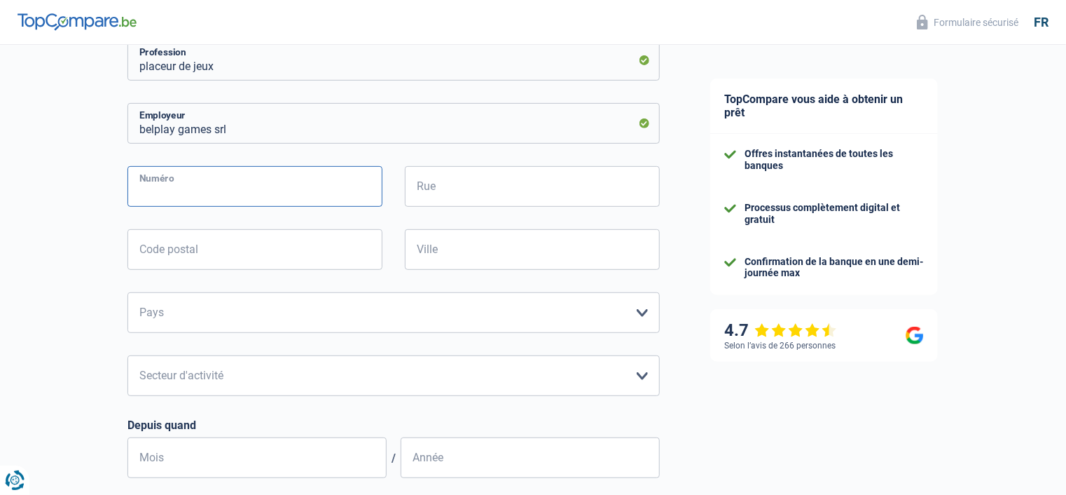
scroll to position [265, 0]
click at [273, 196] on input "Numéro" at bounding box center [254, 187] width 255 height 41
click at [269, 200] on input "Numéro" at bounding box center [254, 187] width 255 height 41
type input "10"
type input "felixtimmermanslaan"
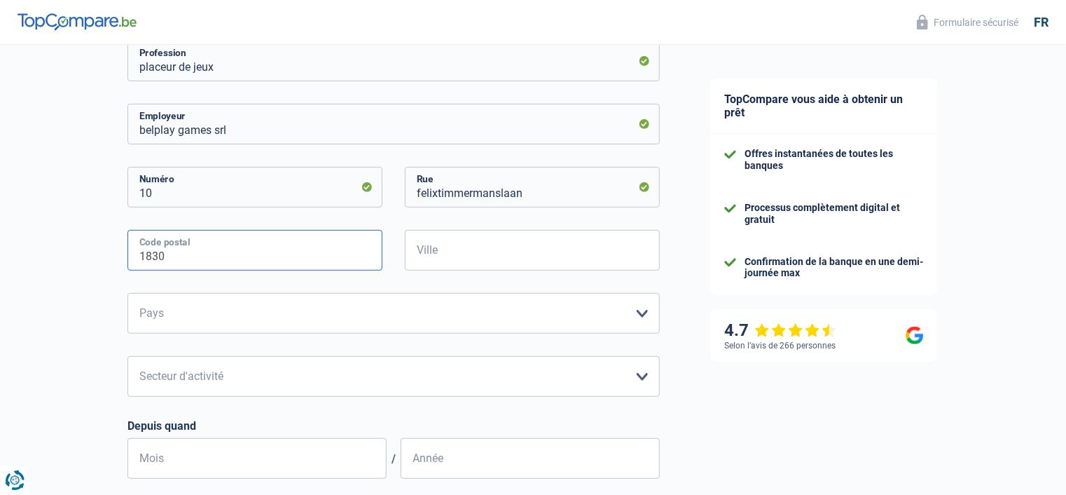
type input "1830"
click at [487, 265] on input "Ville" at bounding box center [532, 250] width 255 height 41
type input "zaventem"
click at [412, 317] on select "Belgique Luxembourg Veuillez sélectionner une option" at bounding box center [393, 313] width 532 height 41
select select "BE"
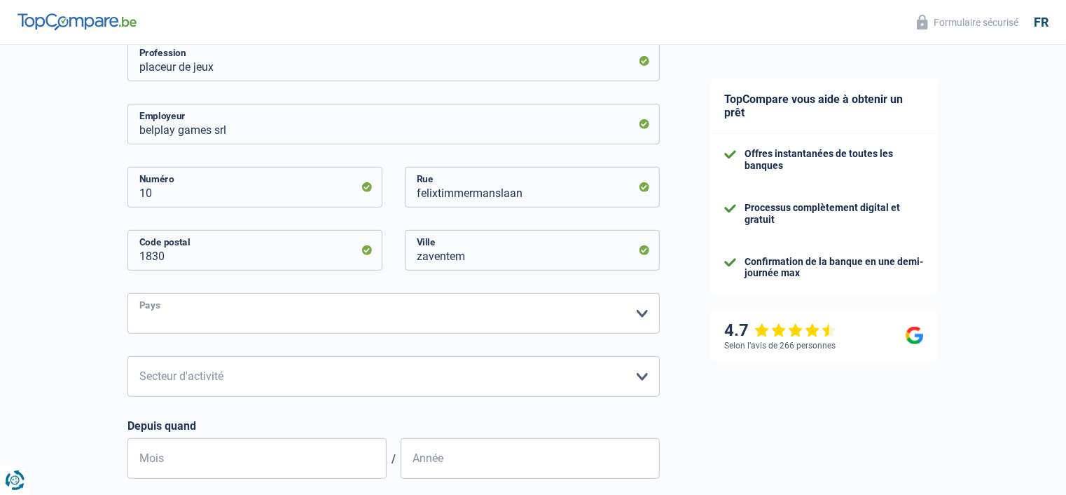
click at [127, 294] on select "Belgique Luxembourg Veuillez sélectionner une option" at bounding box center [393, 313] width 532 height 41
click at [328, 370] on select "Agriculture/Pêche Industrie Horeca Courier/Fitness/Taxi Construction Banques/As…" at bounding box center [393, 376] width 532 height 41
click at [127, 357] on select "Agriculture/Pêche Industrie Horeca Courier/Fitness/Taxi Construction Banques/As…" at bounding box center [393, 376] width 532 height 41
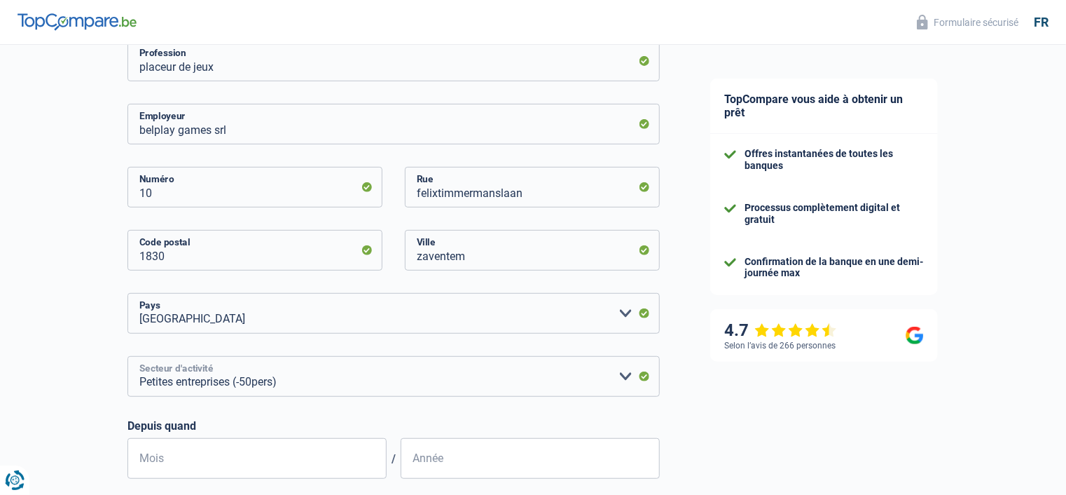
click at [278, 373] on select "Agriculture/Pêche Industrie Horeca Courier/Fitness/Taxi Construction Banques/As…" at bounding box center [393, 376] width 532 height 41
select select "hrc"
click at [127, 357] on select "Agriculture/Pêche Industrie Horeca Courier/Fitness/Taxi Construction Banques/As…" at bounding box center [393, 376] width 532 height 41
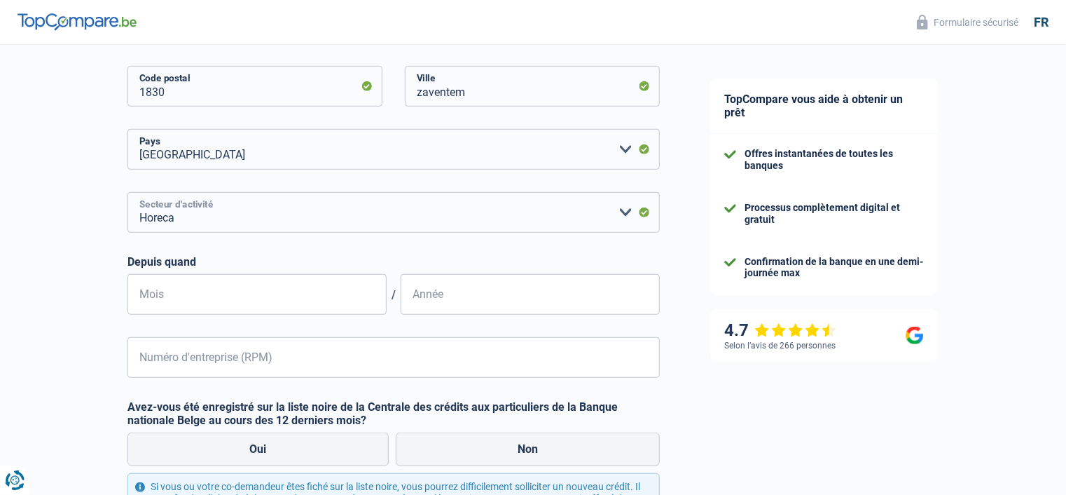
scroll to position [430, 0]
click at [230, 287] on input "Mois" at bounding box center [256, 293] width 259 height 41
type input "01"
type input "2022"
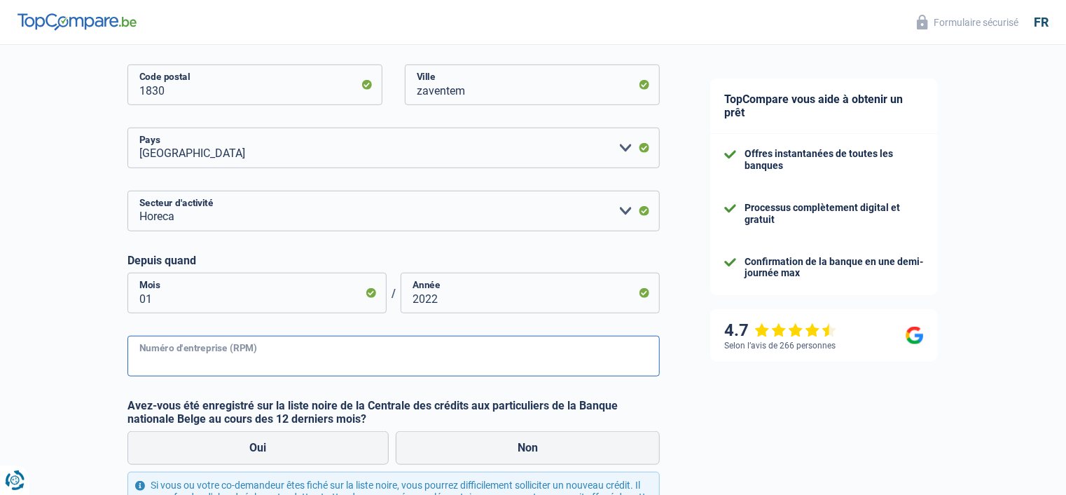
click at [251, 371] on input "Numéro d'entreprise (RPM)" at bounding box center [393, 356] width 532 height 41
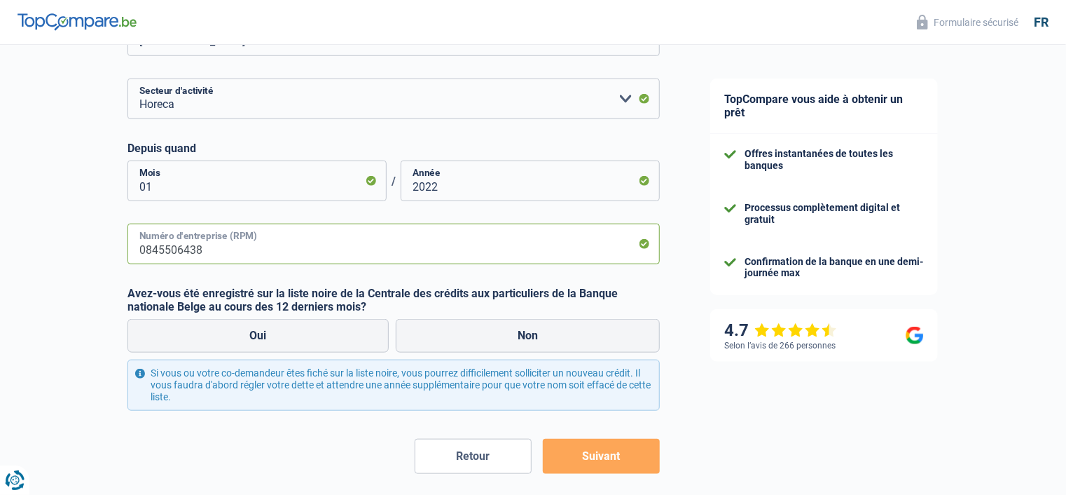
scroll to position [541, 0]
type input "0845506438"
click at [489, 343] on label "Non" at bounding box center [528, 337] width 265 height 34
click at [489, 343] on input "Non" at bounding box center [528, 337] width 265 height 34
radio input "true"
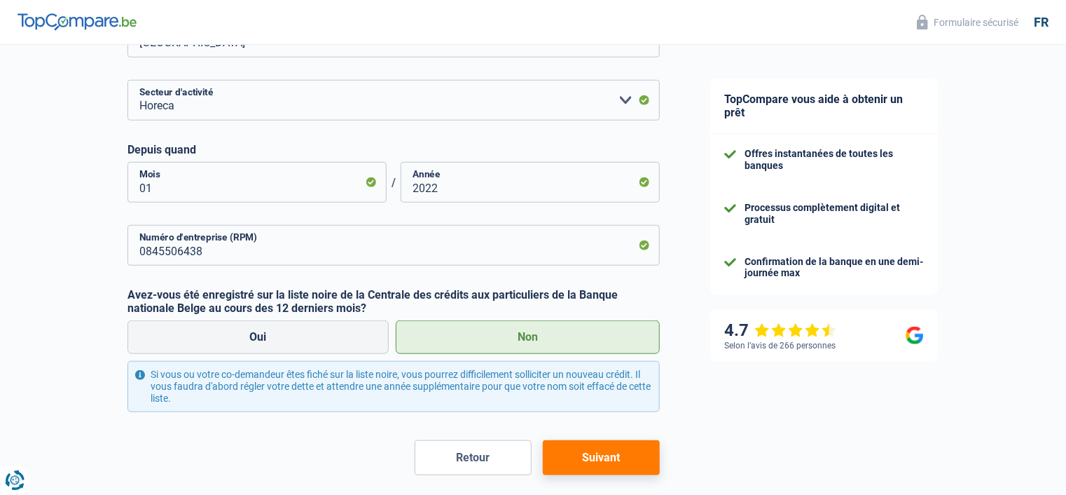
click at [619, 452] on button "Suivant" at bounding box center [601, 457] width 117 height 35
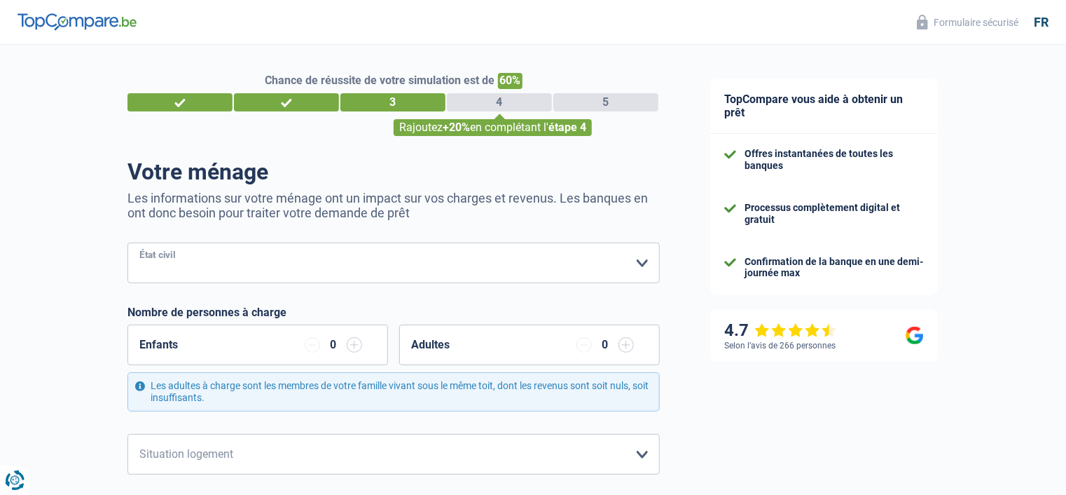
click at [448, 254] on select "Célibataire Marié(e) Cohabitant(e) légal(e) Divorcé(e) Veuf(ve) Séparé (de fait…" at bounding box center [393, 262] width 532 height 41
select select "single"
click at [127, 243] on select "Célibataire Marié(e) Cohabitant(e) légal(e) Divorcé(e) Veuf(ve) Séparé (de fait…" at bounding box center [393, 262] width 532 height 41
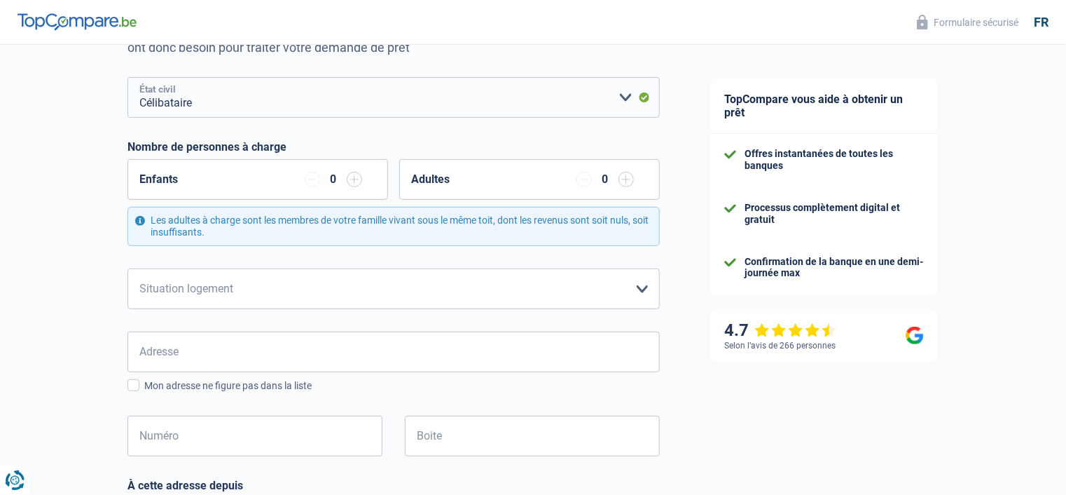
scroll to position [168, 0]
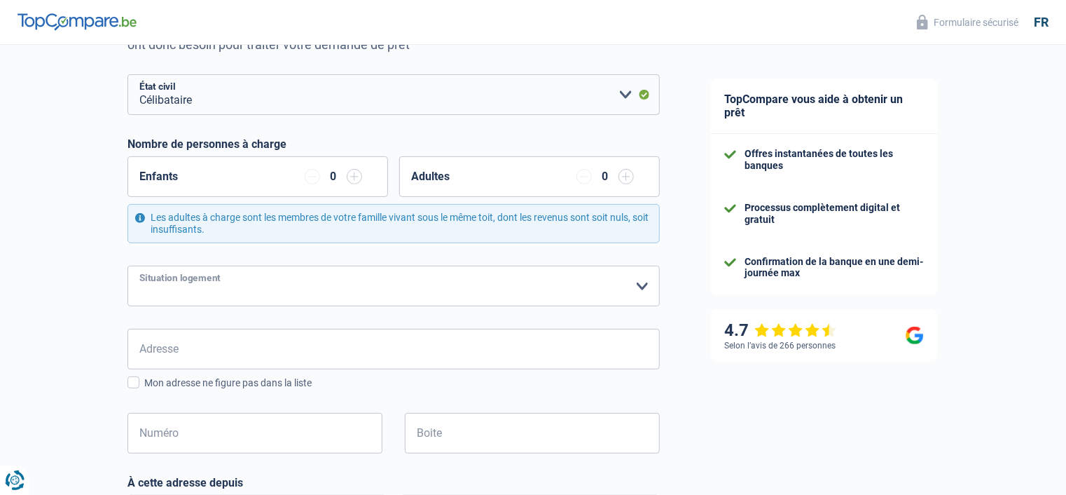
click at [496, 298] on select "Locataire Propriétaire avec prêt hypothécaire Propriétaire sans prêt hypothécai…" at bounding box center [393, 286] width 532 height 41
select select "liveWithParents"
click at [127, 266] on select "Locataire Propriétaire avec prêt hypothécaire Propriétaire sans prêt hypothécai…" at bounding box center [393, 286] width 532 height 41
click at [228, 374] on div "Adresse Tous les champs sont obligatoires. Veuillez introduire votre adresse et…" at bounding box center [393, 360] width 532 height 62
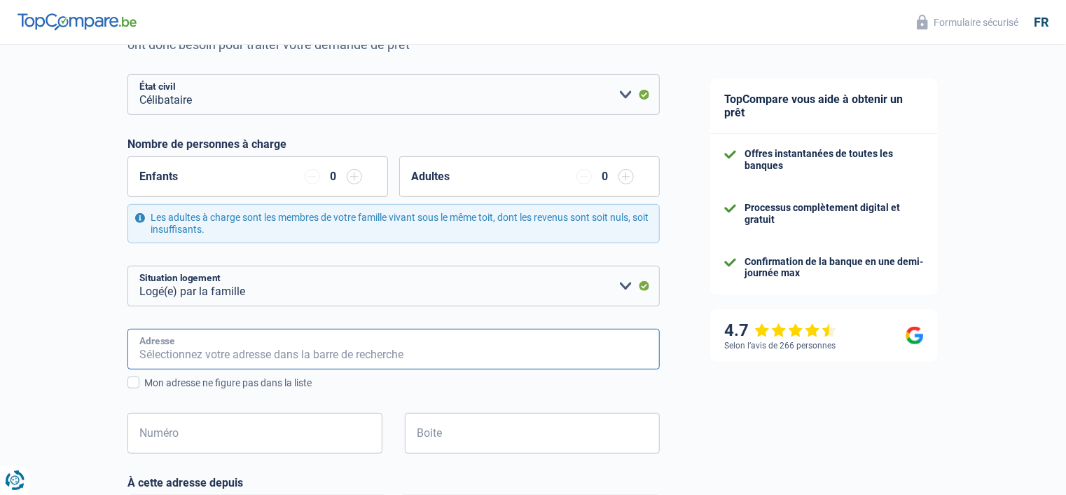
click at [244, 358] on input "Adresse" at bounding box center [393, 349] width 532 height 41
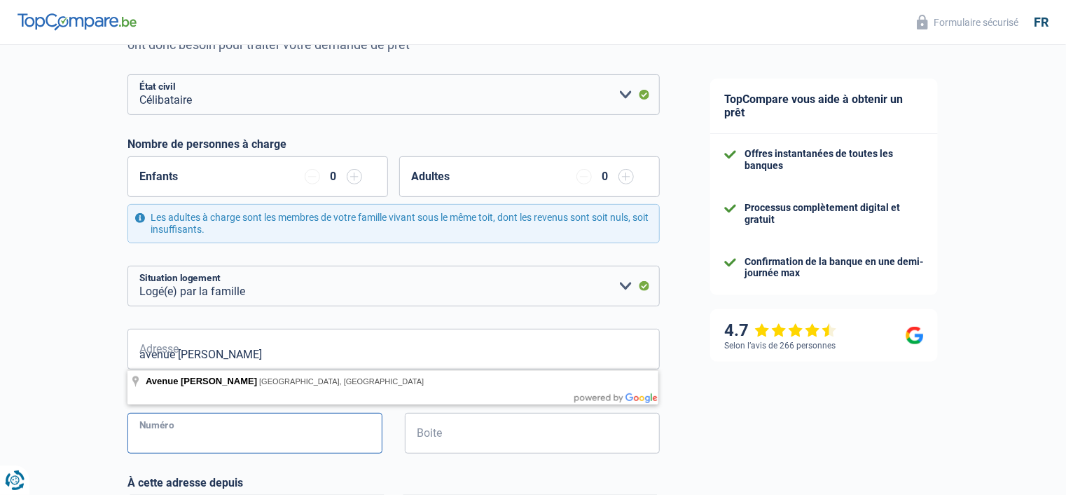
click at [216, 418] on div "avenue jean sobieski Adresse Tous les champs sont obligatoires. Veuillez introd…" at bounding box center [393, 402] width 532 height 147
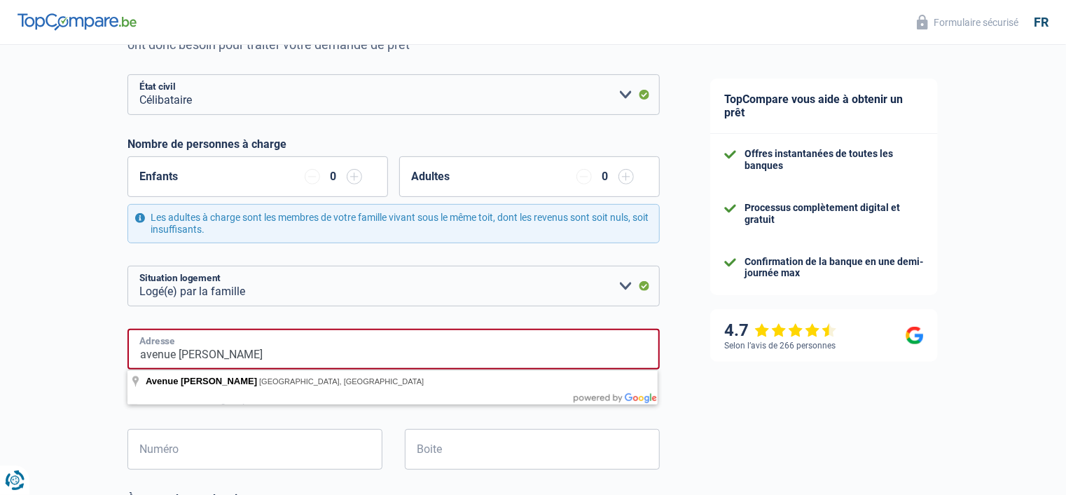
click at [299, 346] on input "avenue jean sobieski" at bounding box center [393, 349] width 532 height 41
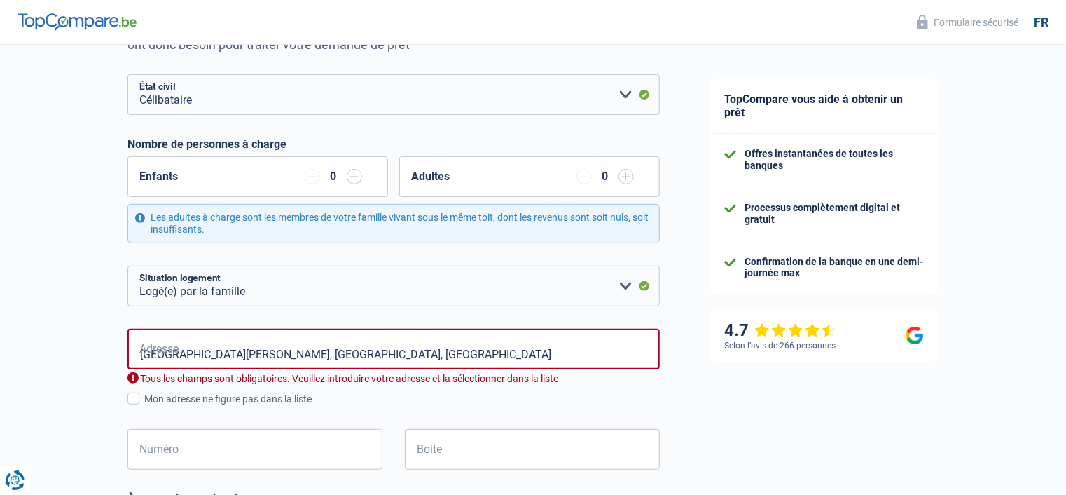
type input "Avenue Jean Sobieski, 1020, Bruxelles, BE"
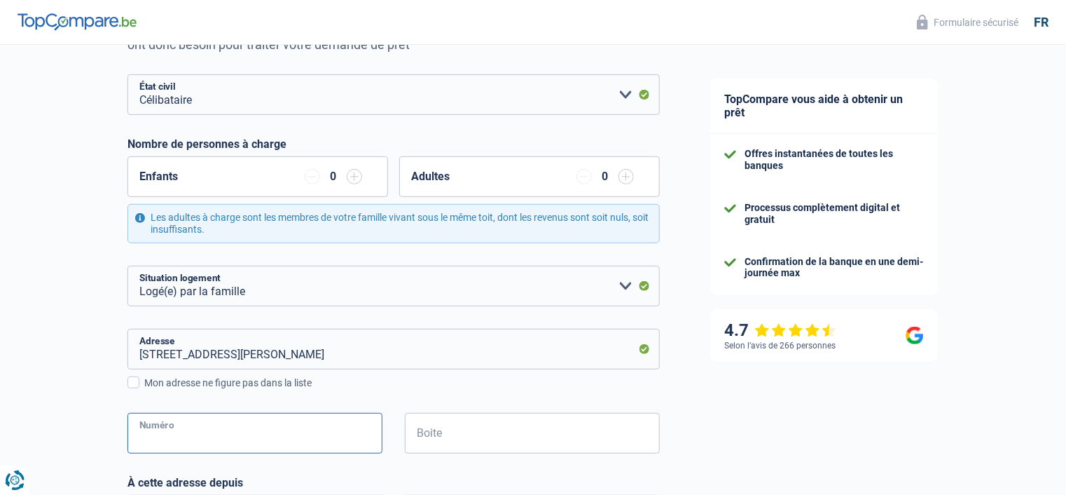
click at [290, 434] on input "Numéro" at bounding box center [254, 433] width 255 height 41
click at [285, 435] on input "82" at bounding box center [254, 433] width 255 height 41
type input "82"
type input "1"
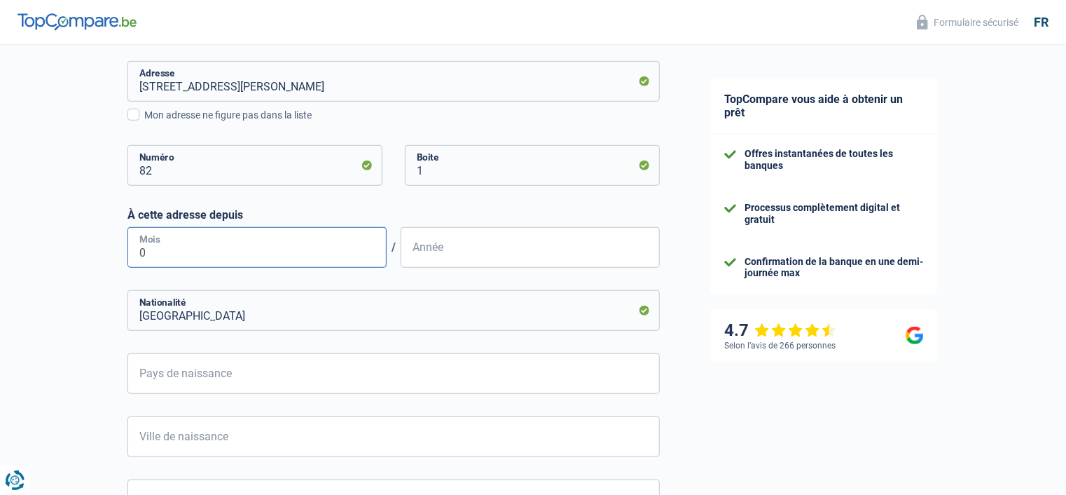
type input "01"
type input "0"
type input "2012"
click at [280, 378] on input "Pays de naissance" at bounding box center [393, 373] width 532 height 41
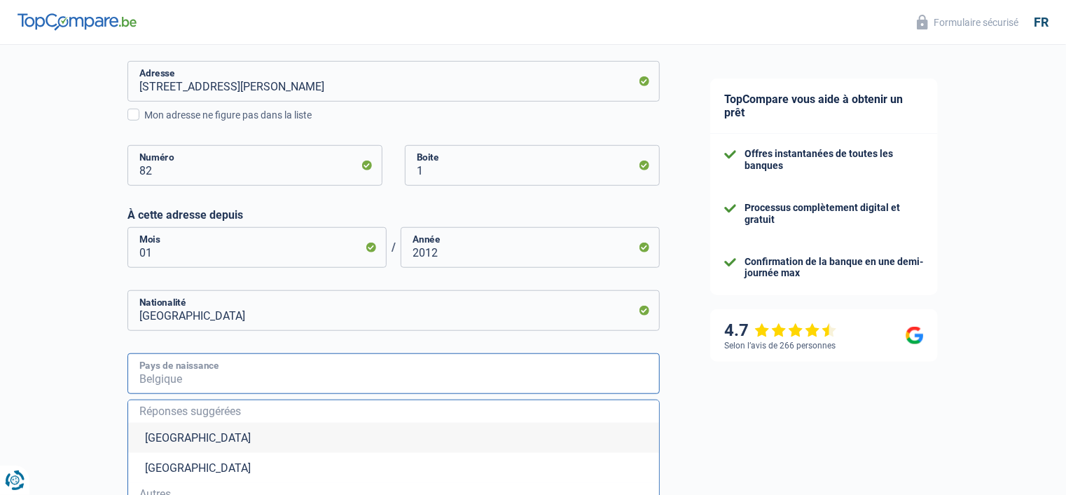
type input "b"
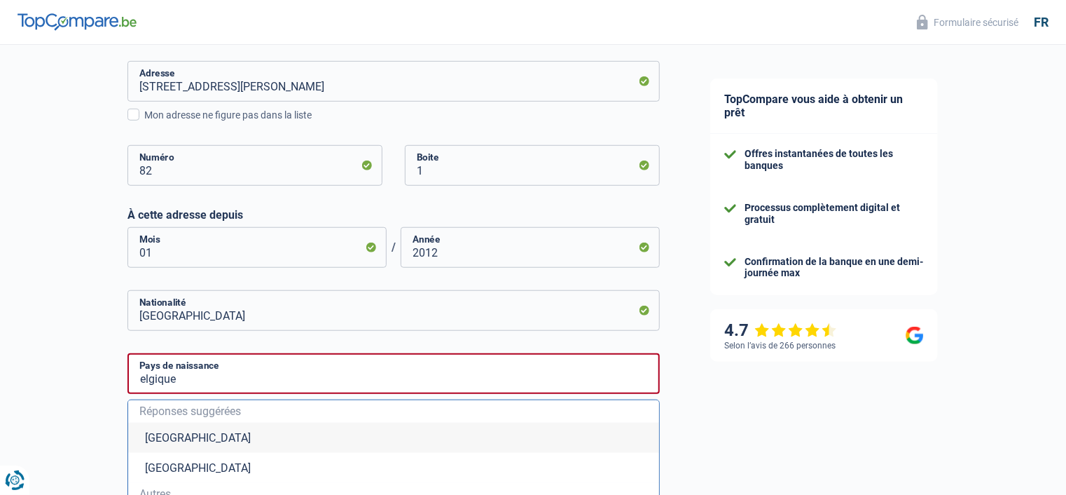
click at [224, 433] on li "Belgique" at bounding box center [393, 437] width 531 height 30
type input "Belgique"
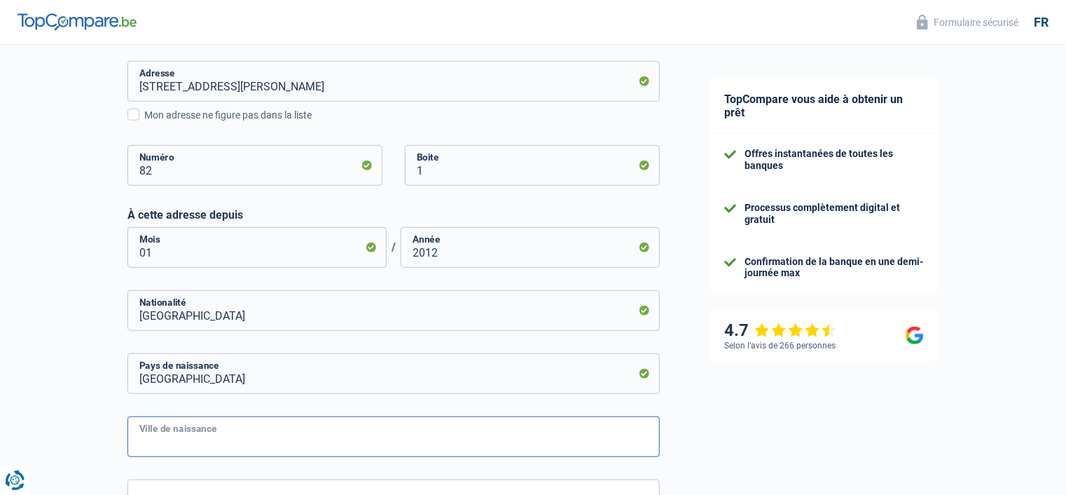
click at [235, 435] on input "Ville de naissance" at bounding box center [393, 436] width 532 height 41
type input "bruxelles"
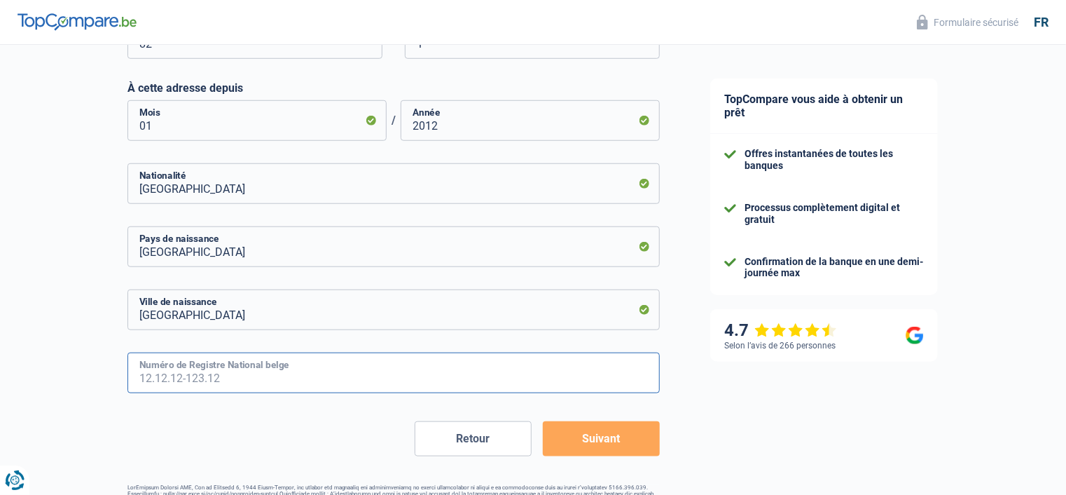
scroll to position [564, 0]
click at [245, 389] on input "Numéro de Registre National belge" at bounding box center [393, 371] width 532 height 41
type input "01.01.13-245.04"
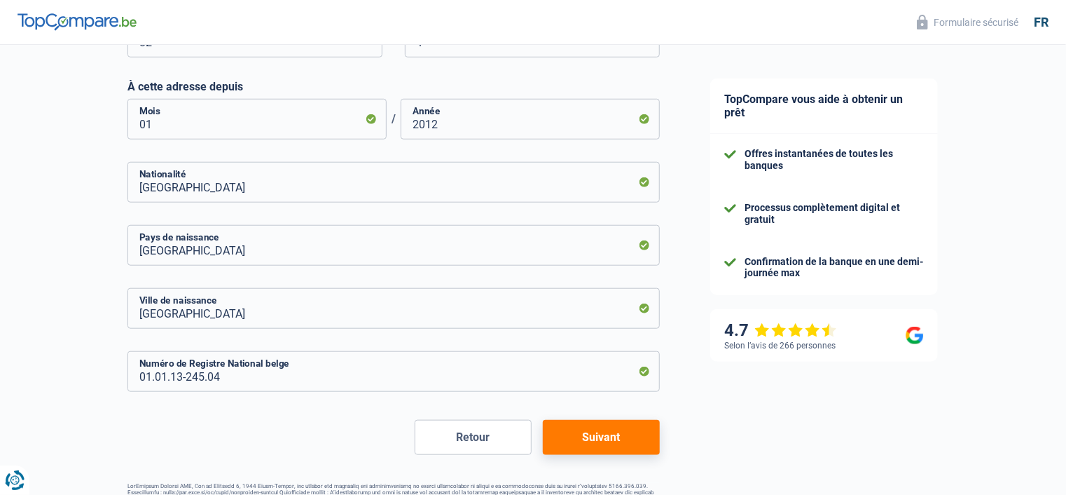
click at [605, 422] on button "Suivant" at bounding box center [601, 437] width 117 height 35
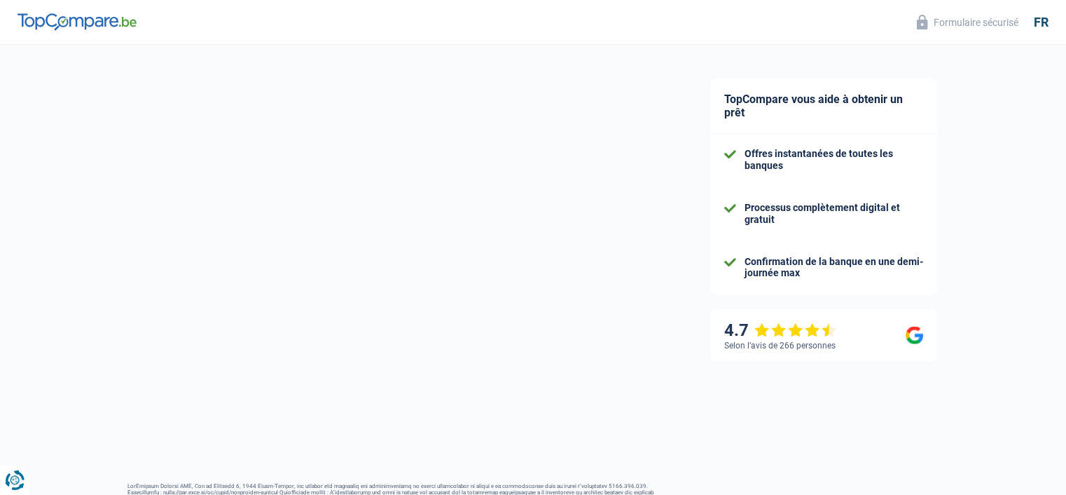
select select "netSalary"
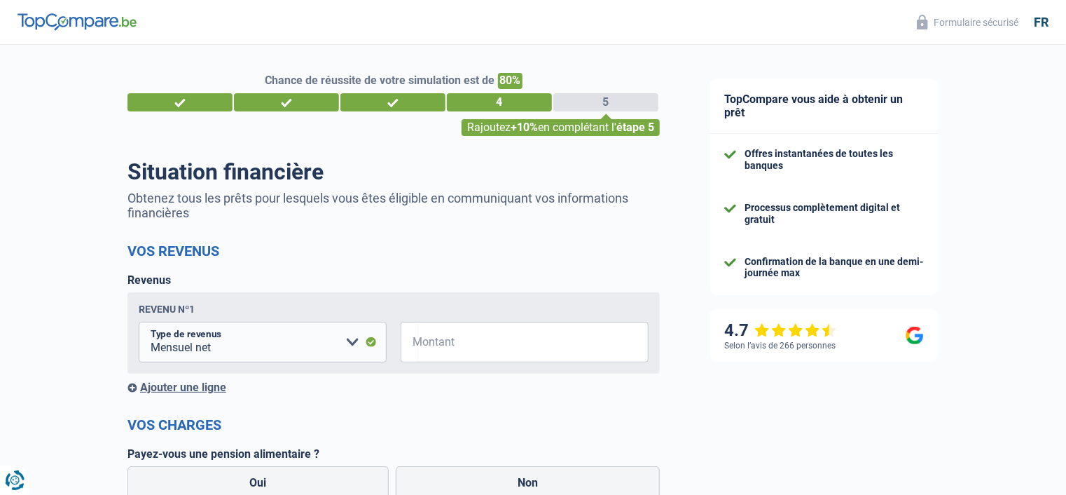
drag, startPoint x: 605, startPoint y: 422, endPoint x: 280, endPoint y: 352, distance: 332.4
click at [359, 344] on select "Allocation d'handicap Allocations chômage Allocations familiales Chèques repas …" at bounding box center [263, 342] width 248 height 41
click at [139, 323] on select "Allocation d'handicap Allocations chômage Allocations familiales Chèques repas …" at bounding box center [263, 342] width 248 height 41
click at [453, 359] on input "Montant" at bounding box center [533, 342] width 230 height 41
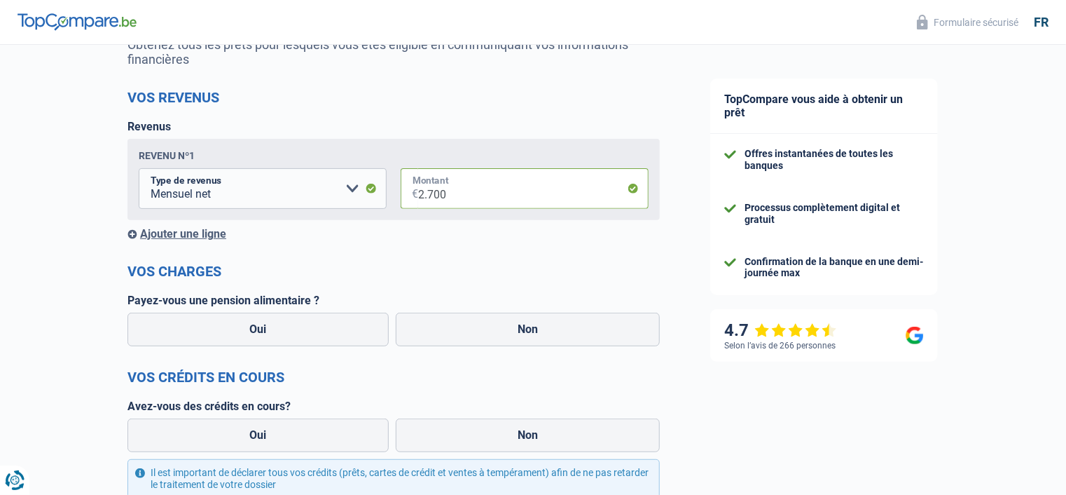
scroll to position [154, 0]
type input "2.700"
click at [493, 337] on label "Non" at bounding box center [528, 329] width 265 height 34
click at [493, 337] on input "Non" at bounding box center [528, 329] width 265 height 34
radio input "true"
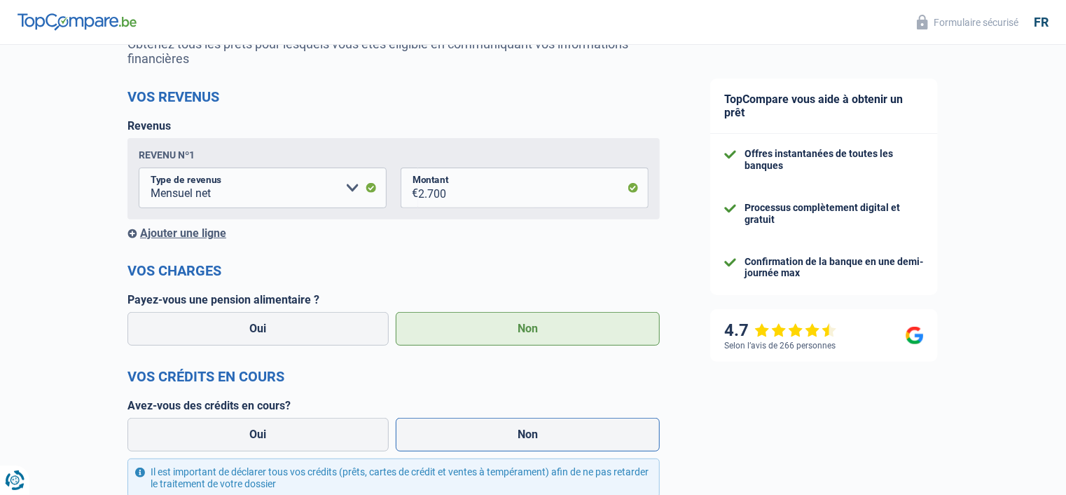
click at [449, 451] on label "Non" at bounding box center [528, 435] width 265 height 34
click at [449, 451] on input "Non" at bounding box center [528, 435] width 265 height 34
radio input "true"
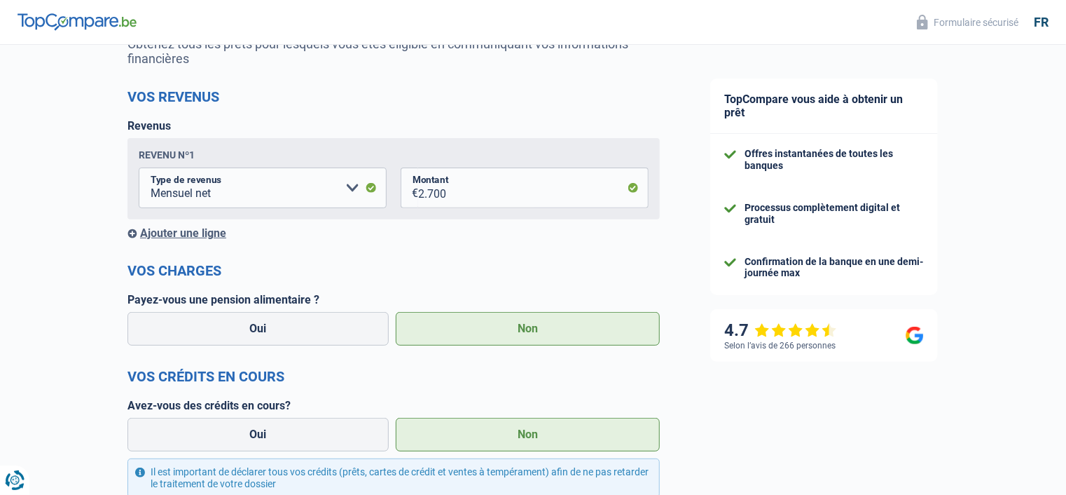
click at [513, 435] on label "Non" at bounding box center [528, 435] width 265 height 34
click at [513, 435] on input "Non" at bounding box center [528, 435] width 265 height 34
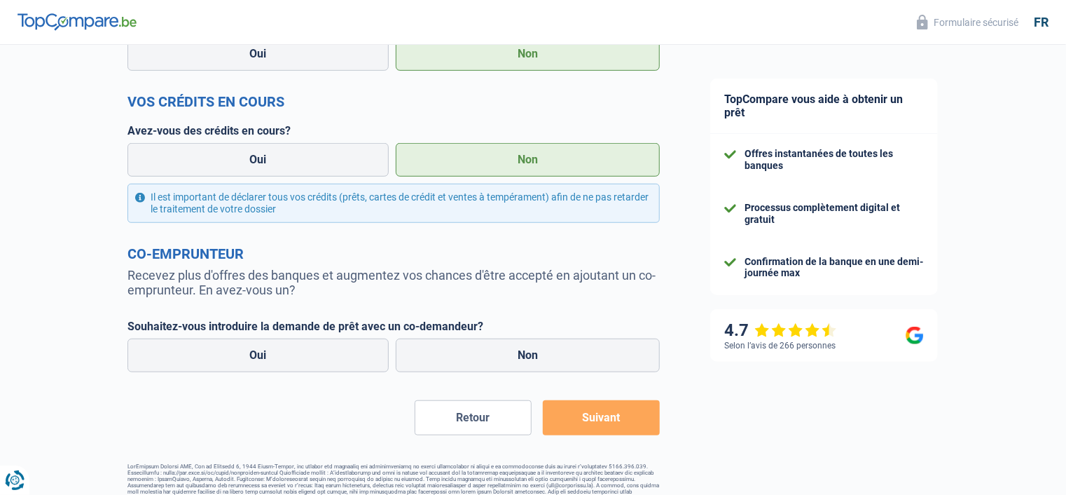
scroll to position [429, 0]
click at [288, 359] on label "Oui" at bounding box center [257, 355] width 261 height 34
click at [288, 359] on input "Oui" at bounding box center [257, 355] width 261 height 34
radio input "true"
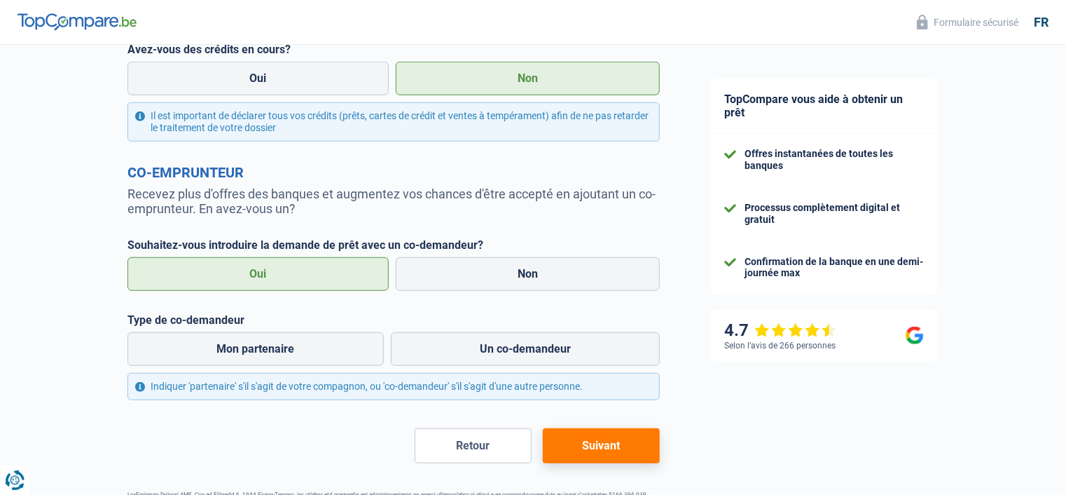
scroll to position [510, 0]
click at [471, 280] on label "Non" at bounding box center [528, 274] width 265 height 34
click at [471, 280] on input "Non" at bounding box center [528, 274] width 265 height 34
radio input "true"
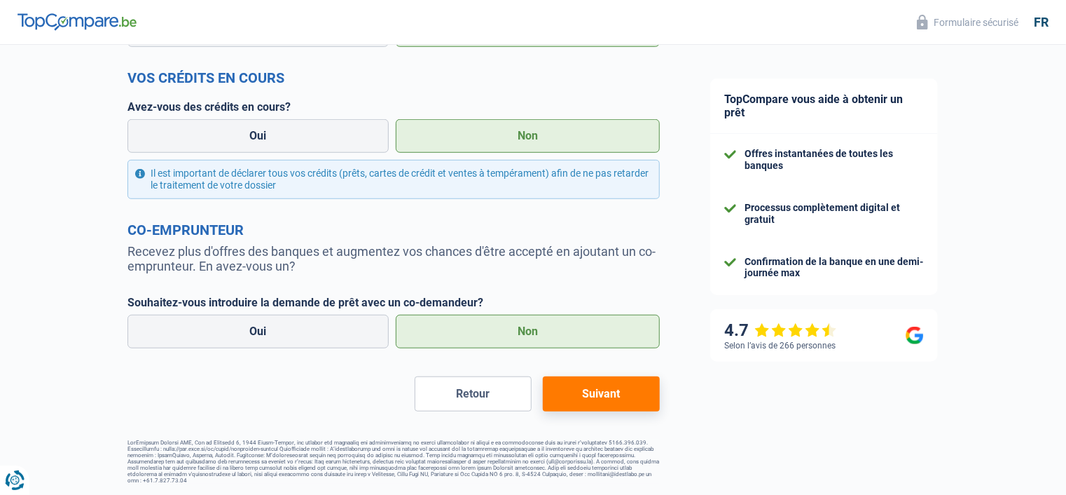
scroll to position [454, 0]
click at [471, 280] on form "Vos revenus Revenus Revenu nº1 Allocation d'handicap Allocations chômage Alloca…" at bounding box center [393, 100] width 532 height 621
click at [602, 401] on button "Suivant" at bounding box center [601, 393] width 117 height 35
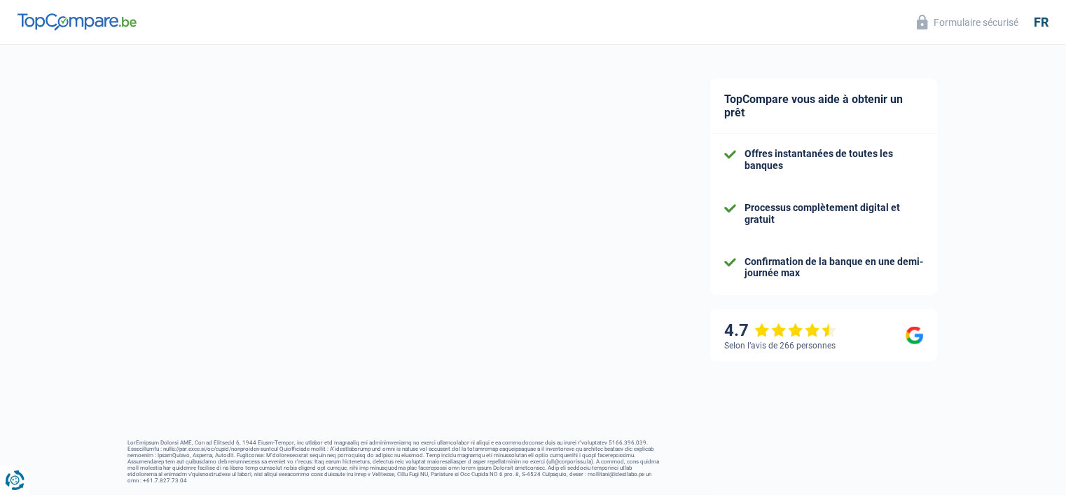
select select "60"
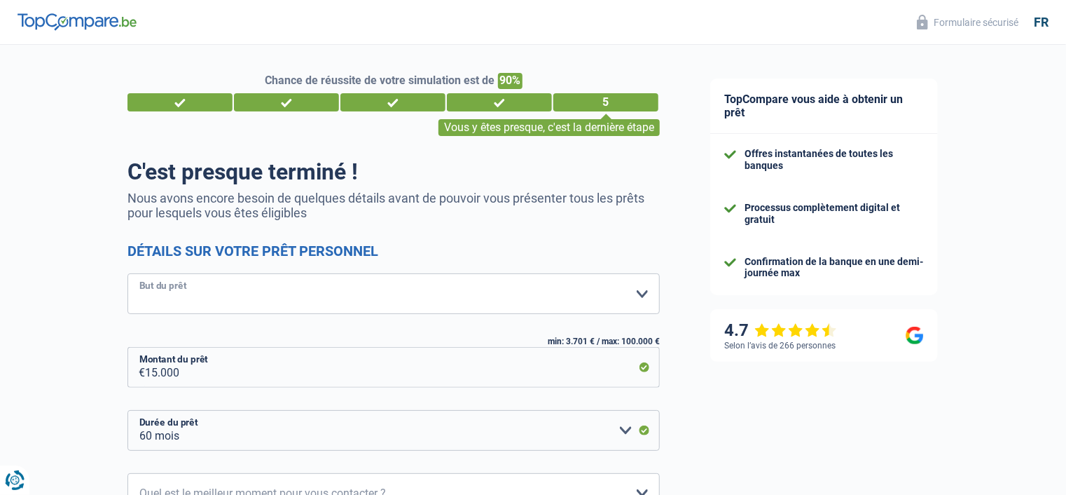
click at [319, 301] on select "Confort maison: meubles, textile, peinture, électroménager, outillage non-profe…" at bounding box center [393, 293] width 532 height 41
select select "car"
click at [127, 274] on select "Confort maison: meubles, textile, peinture, électroménager, outillage non-profe…" at bounding box center [393, 293] width 532 height 41
click at [263, 289] on select "Confort maison: meubles, textile, peinture, électroménager, outillage non-profe…" at bounding box center [393, 293] width 532 height 41
click at [127, 274] on select "Confort maison: meubles, textile, peinture, électroménager, outillage non-profe…" at bounding box center [393, 293] width 532 height 41
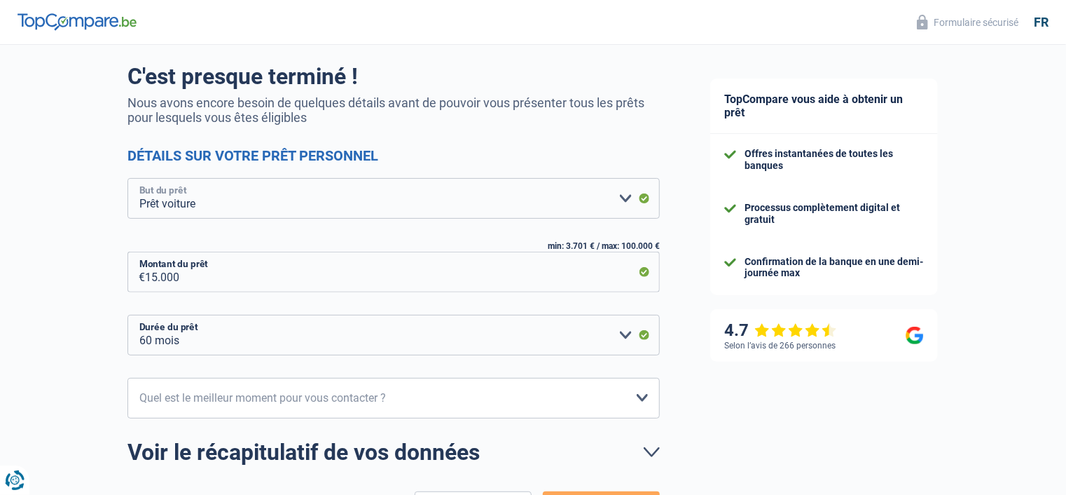
scroll to position [95, 0]
click at [320, 343] on select "12 mois 18 mois 24 mois 30 mois 36 mois 42 mois 48 mois 60 mois Veuillez sélect…" at bounding box center [393, 335] width 532 height 41
select select "24"
click at [127, 315] on select "12 mois 18 mois 24 mois 30 mois 36 mois 42 mois 48 mois 60 mois Veuillez sélect…" at bounding box center [393, 335] width 532 height 41
click at [336, 408] on select "10h-12h 12h-14h 14h-16h 16h-18h Veuillez sélectionner une option" at bounding box center [393, 398] width 532 height 41
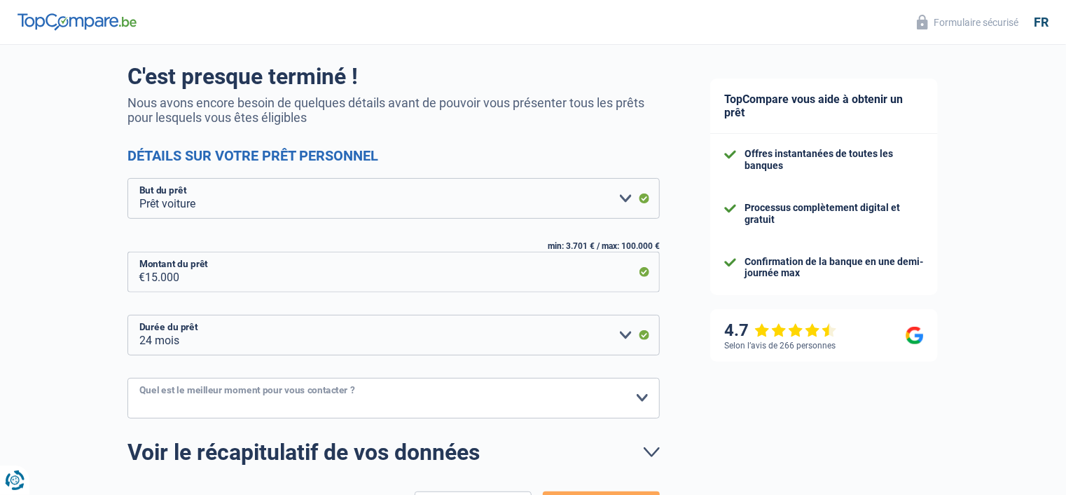
select select "16-18"
click at [127, 378] on select "10h-12h 12h-14h 14h-16h 16h-18h Veuillez sélectionner une option" at bounding box center [393, 398] width 532 height 41
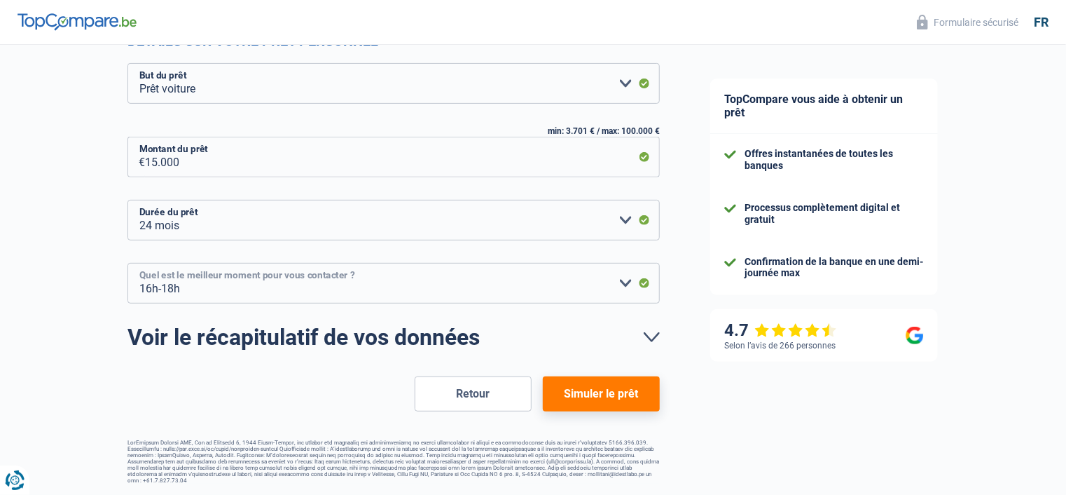
scroll to position [209, 0]
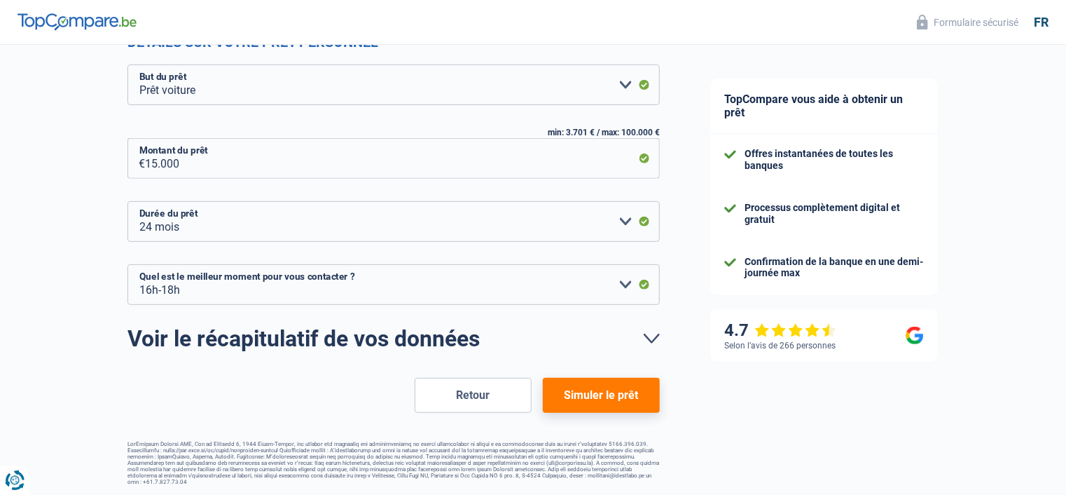
click at [574, 396] on button "Simuler le prêt" at bounding box center [601, 395] width 117 height 35
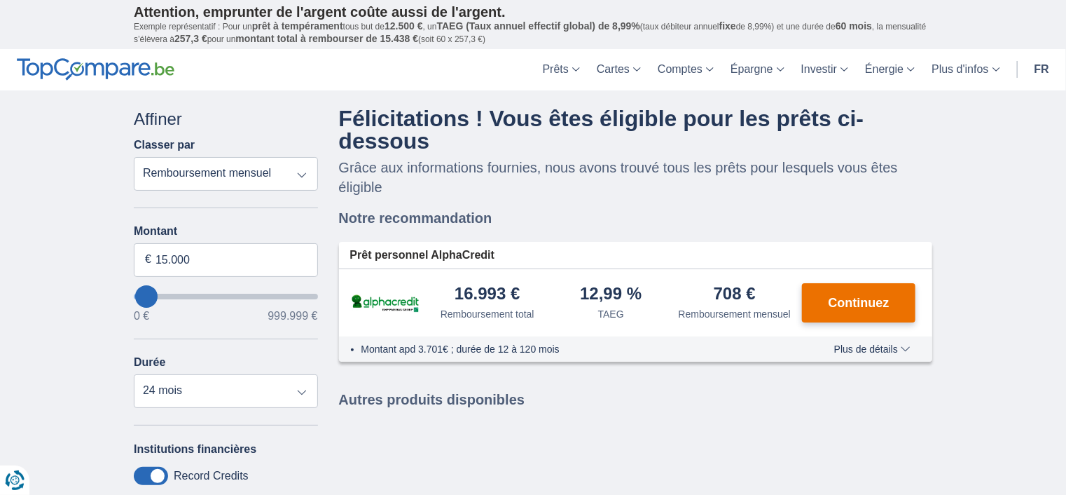
click at [857, 305] on span "Continuez" at bounding box center [859, 302] width 61 height 13
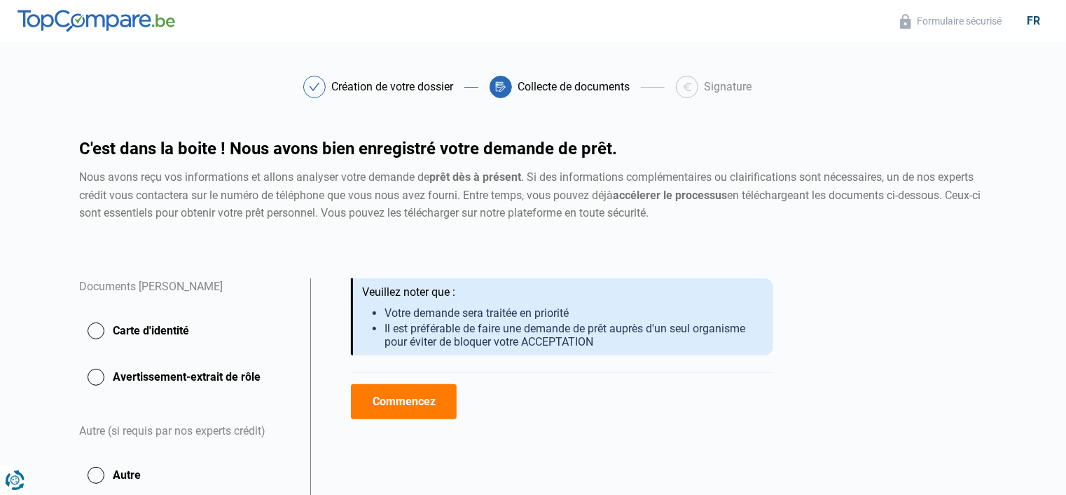
click at [412, 406] on button "Commencez" at bounding box center [404, 401] width 106 height 35
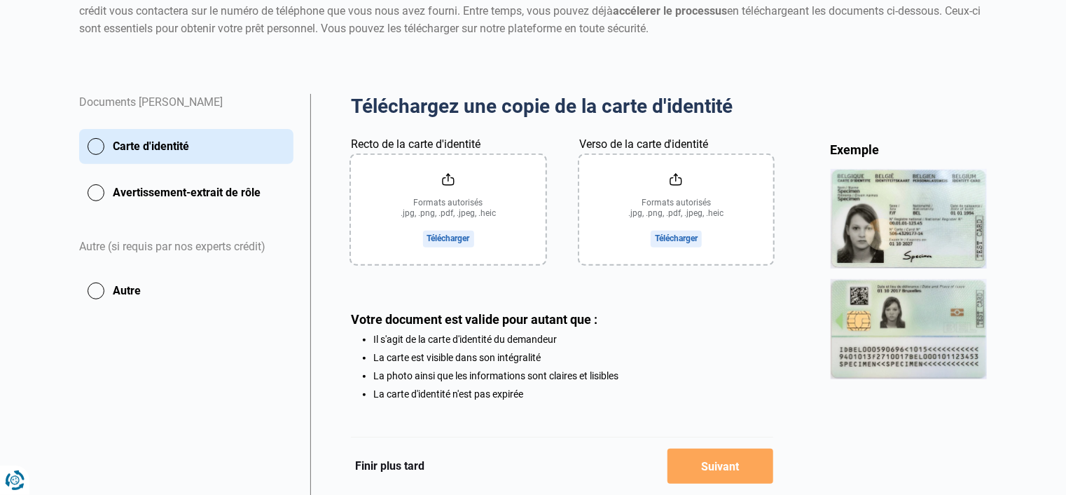
scroll to position [244, 0]
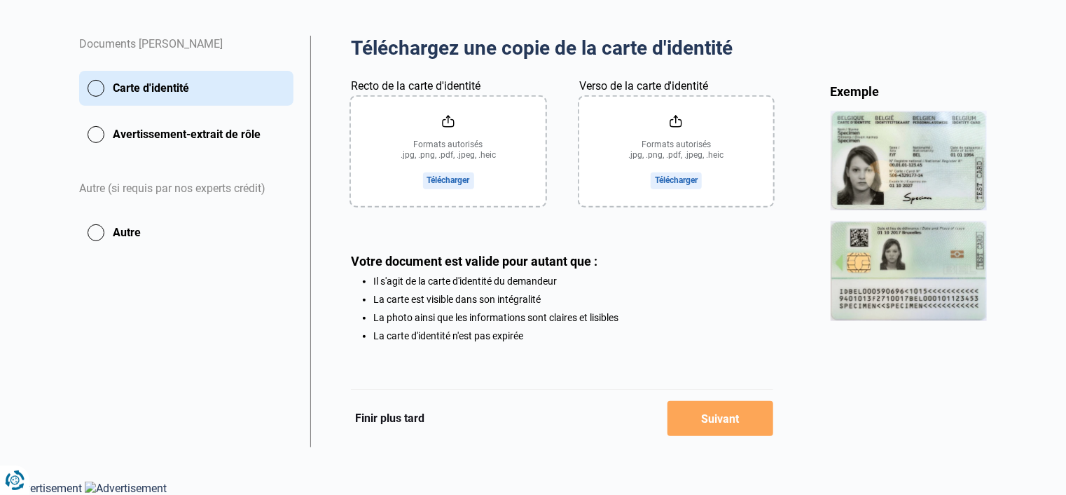
click at [387, 417] on button "Finir plus tard" at bounding box center [390, 418] width 78 height 18
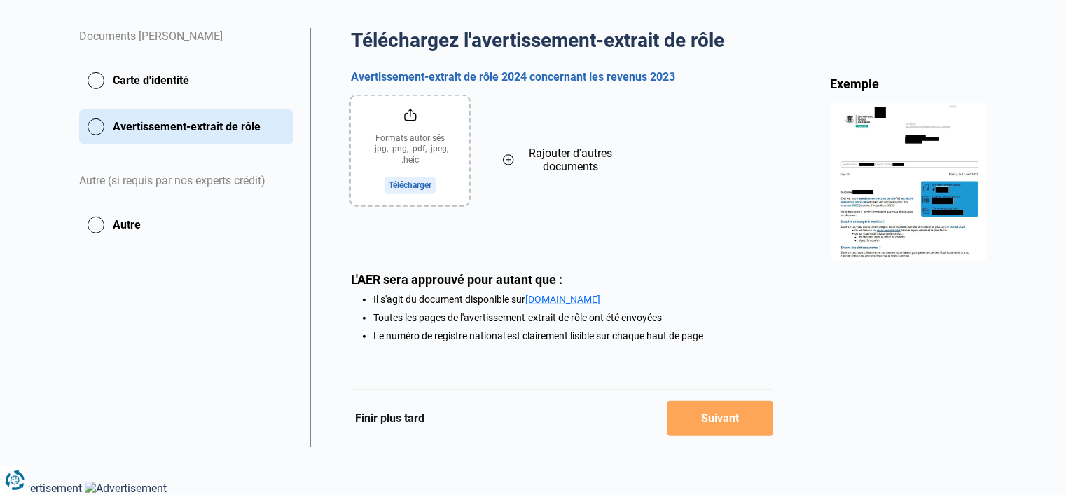
scroll to position [250, 0]
click at [395, 418] on button "Finir plus tard" at bounding box center [390, 418] width 78 height 18
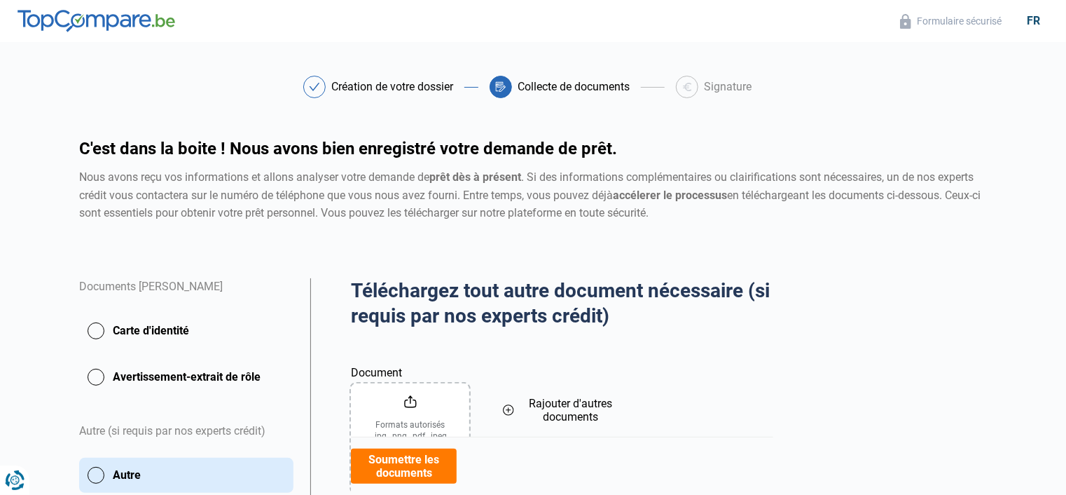
scroll to position [231, 0]
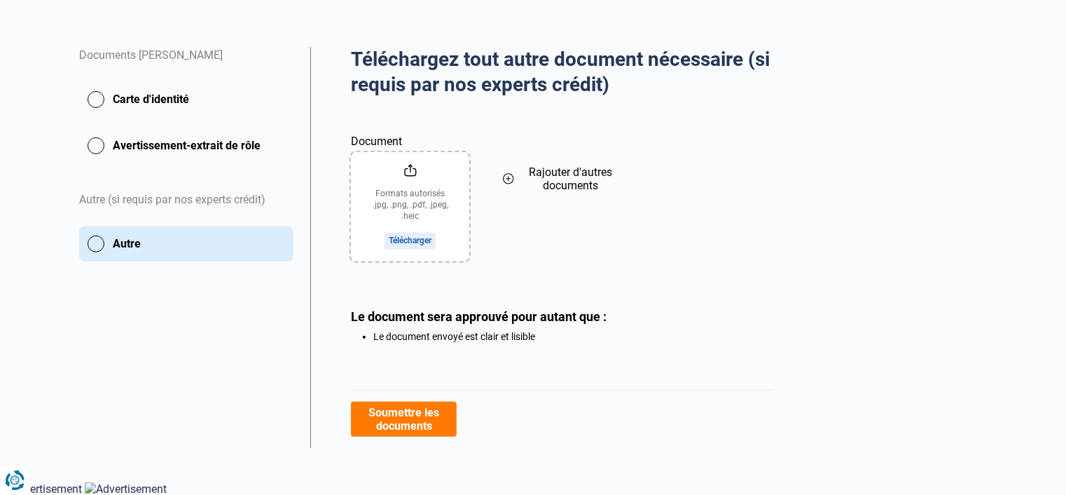
click at [413, 429] on button "Soumettre les documents" at bounding box center [404, 418] width 106 height 35
